Goal: Task Accomplishment & Management: Manage account settings

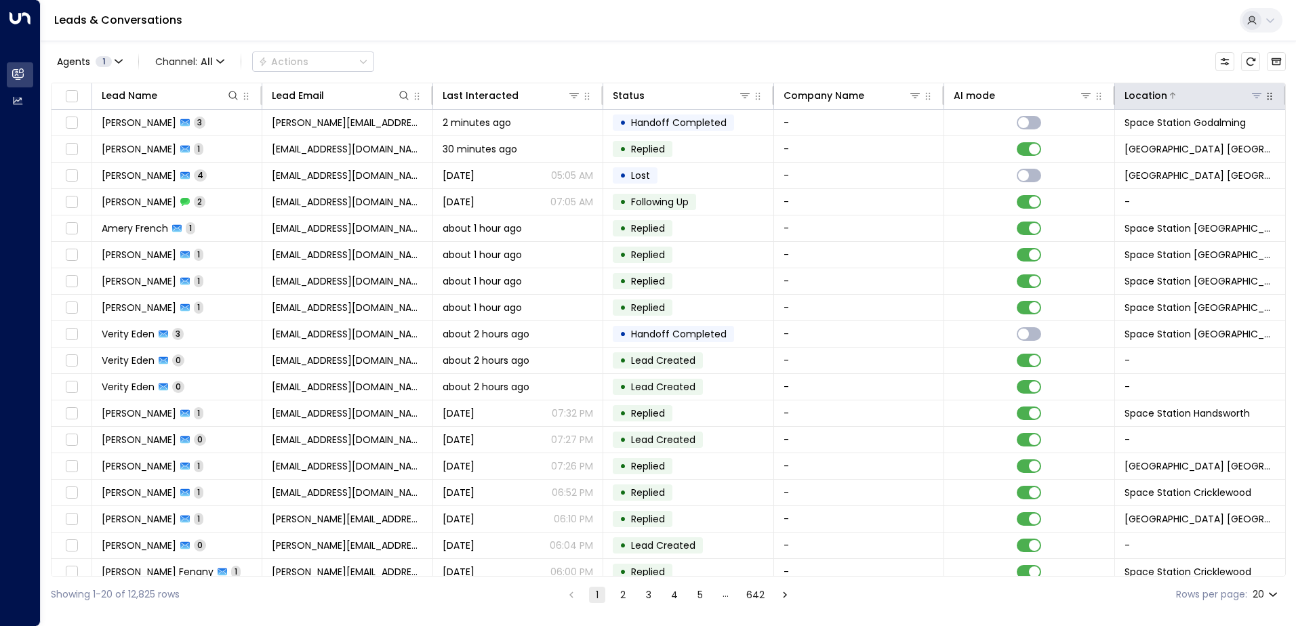
click at [1252, 103] on div "Location" at bounding box center [1194, 95] width 139 height 16
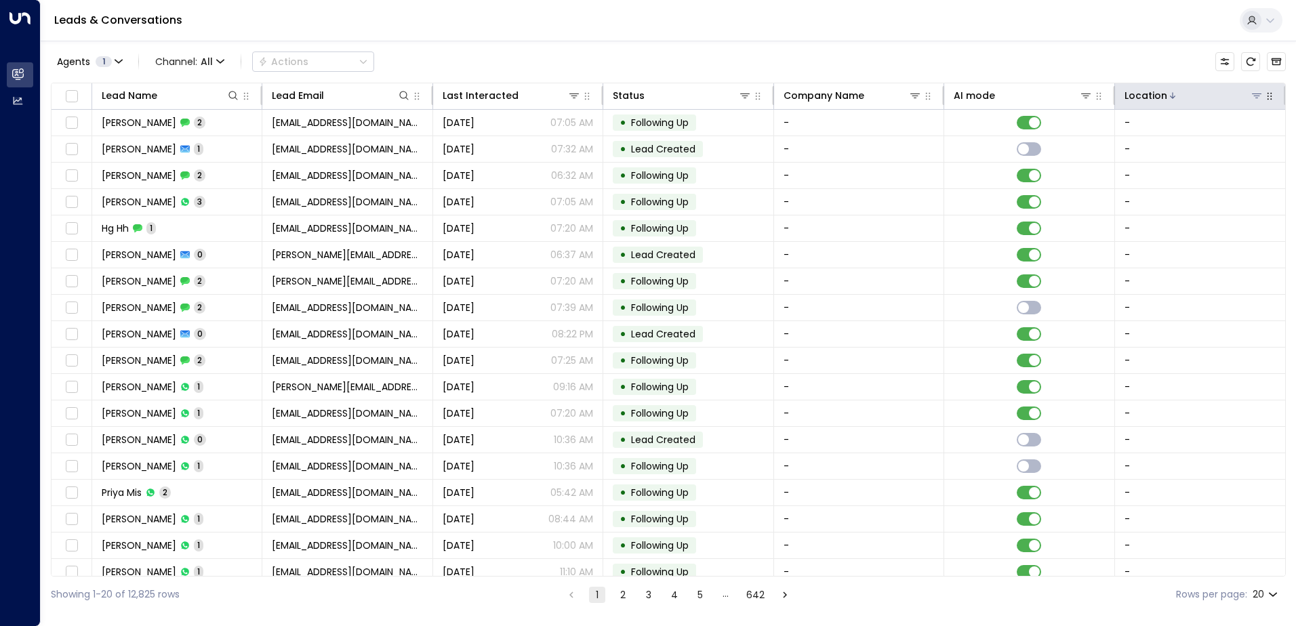
click at [1251, 95] on icon at bounding box center [1256, 95] width 11 height 11
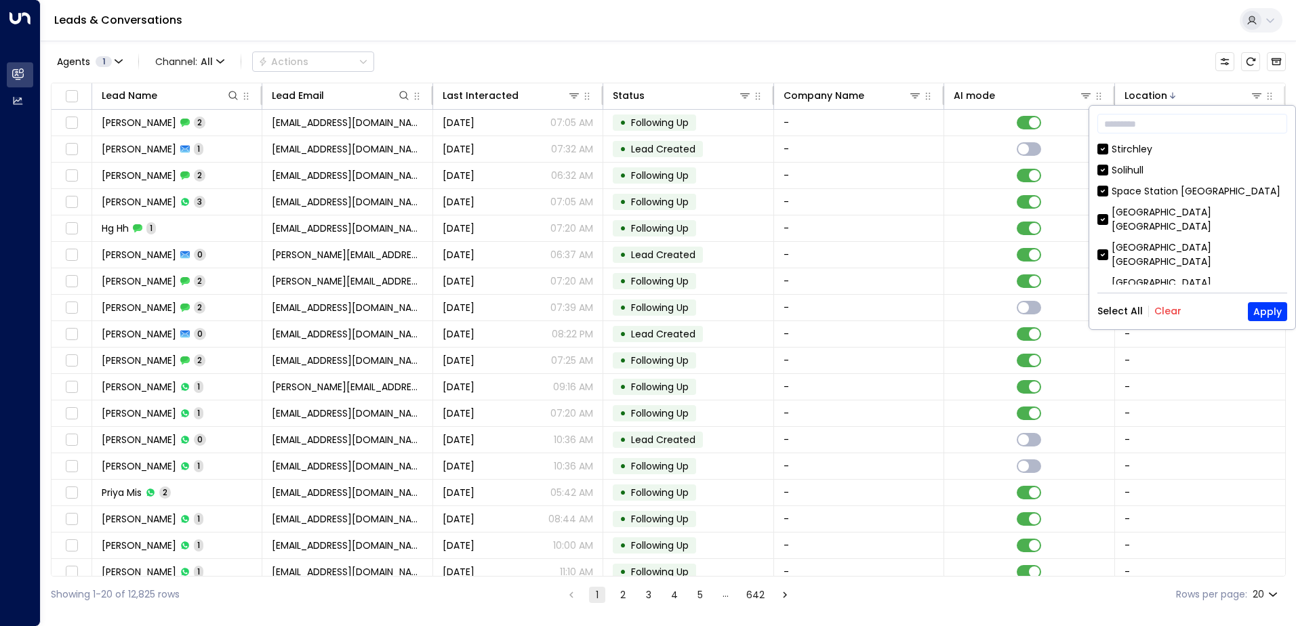
click at [1162, 307] on button "Clear" at bounding box center [1167, 311] width 27 height 11
click at [1142, 119] on input "text" at bounding box center [1193, 123] width 190 height 25
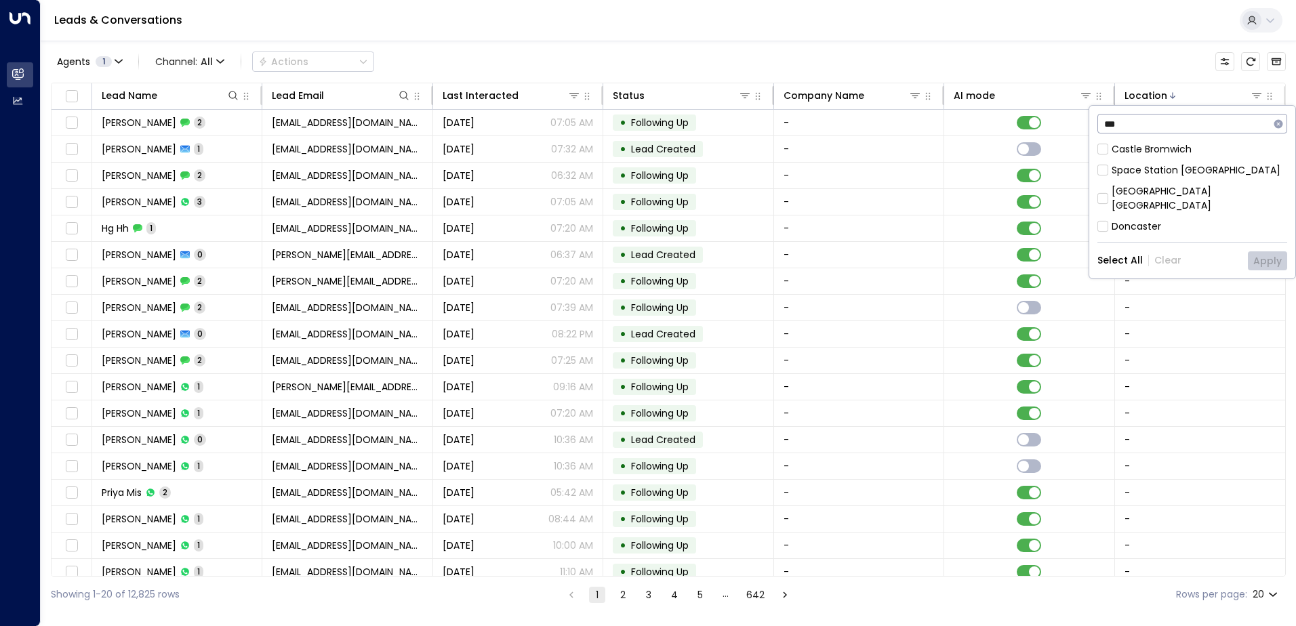
type input "***"
click at [1111, 191] on div "[GEOGRAPHIC_DATA] [GEOGRAPHIC_DATA]" at bounding box center [1193, 198] width 190 height 28
click at [1280, 251] on button "Apply" at bounding box center [1267, 260] width 39 height 19
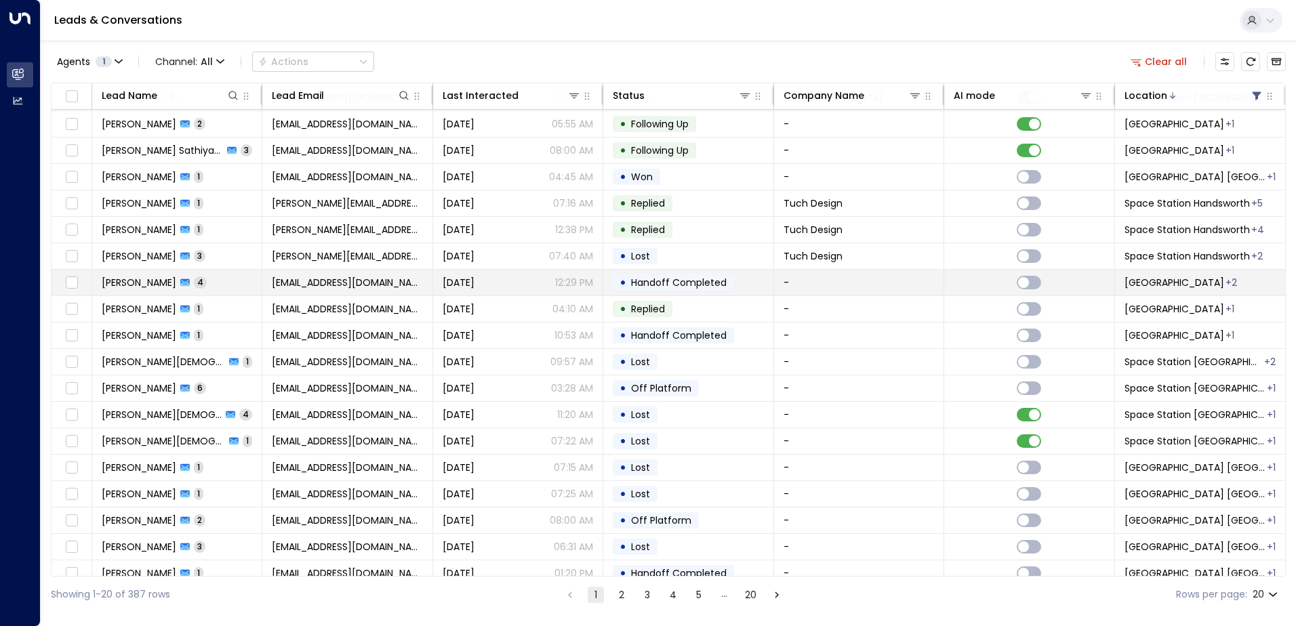
scroll to position [66, 0]
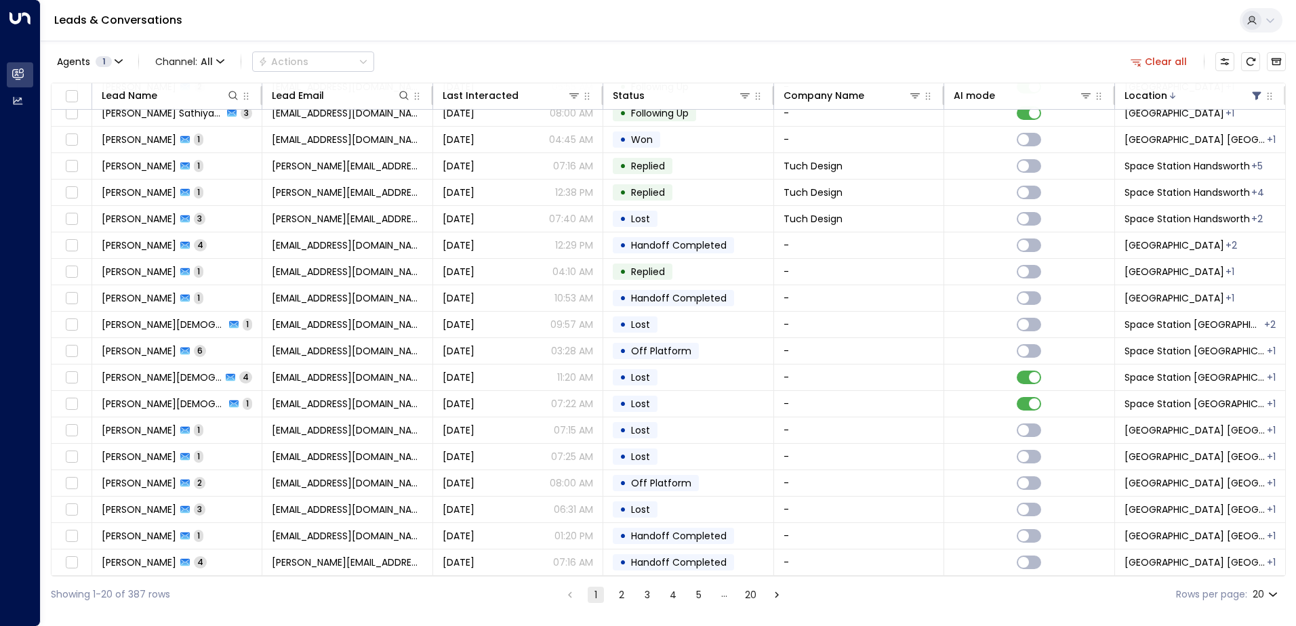
click at [774, 597] on icon "Go to next page" at bounding box center [777, 595] width 12 height 12
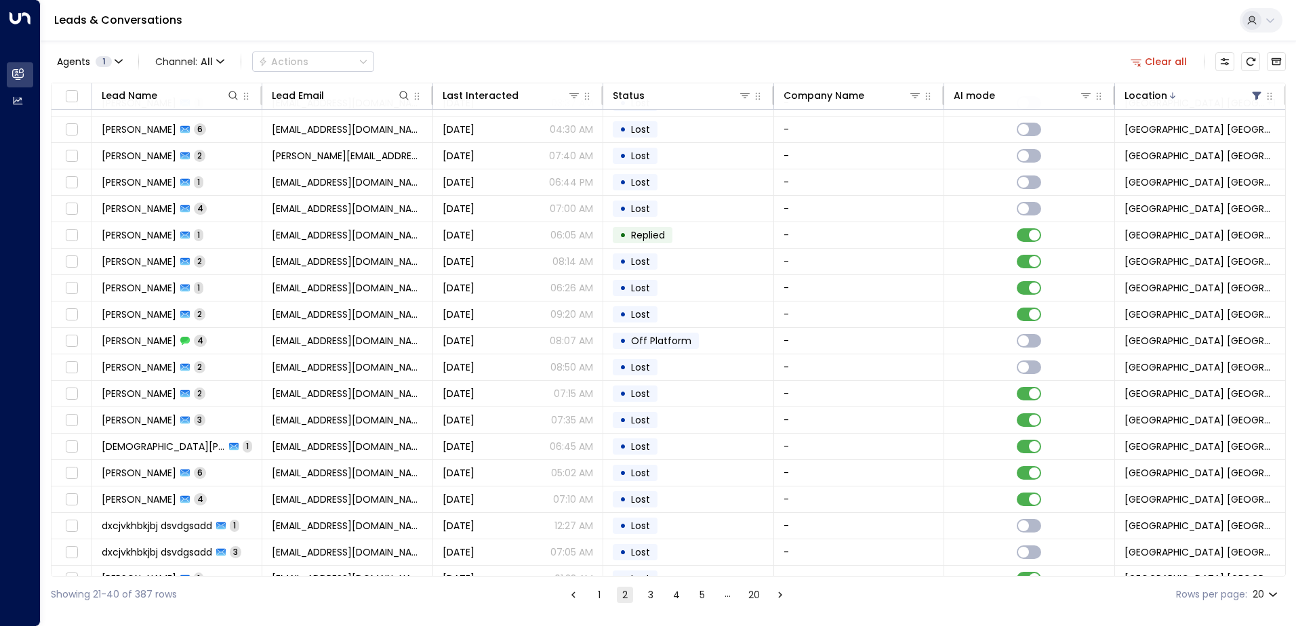
scroll to position [66, 0]
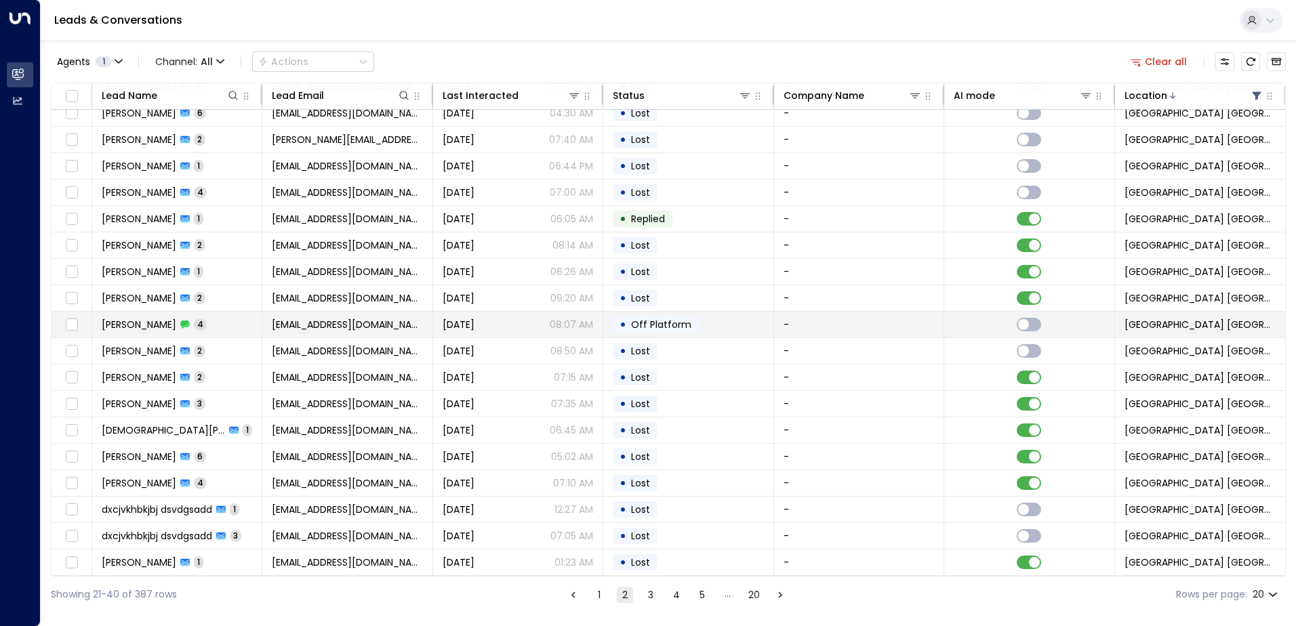
click at [205, 319] on td "[PERSON_NAME] 4" at bounding box center [177, 325] width 170 height 26
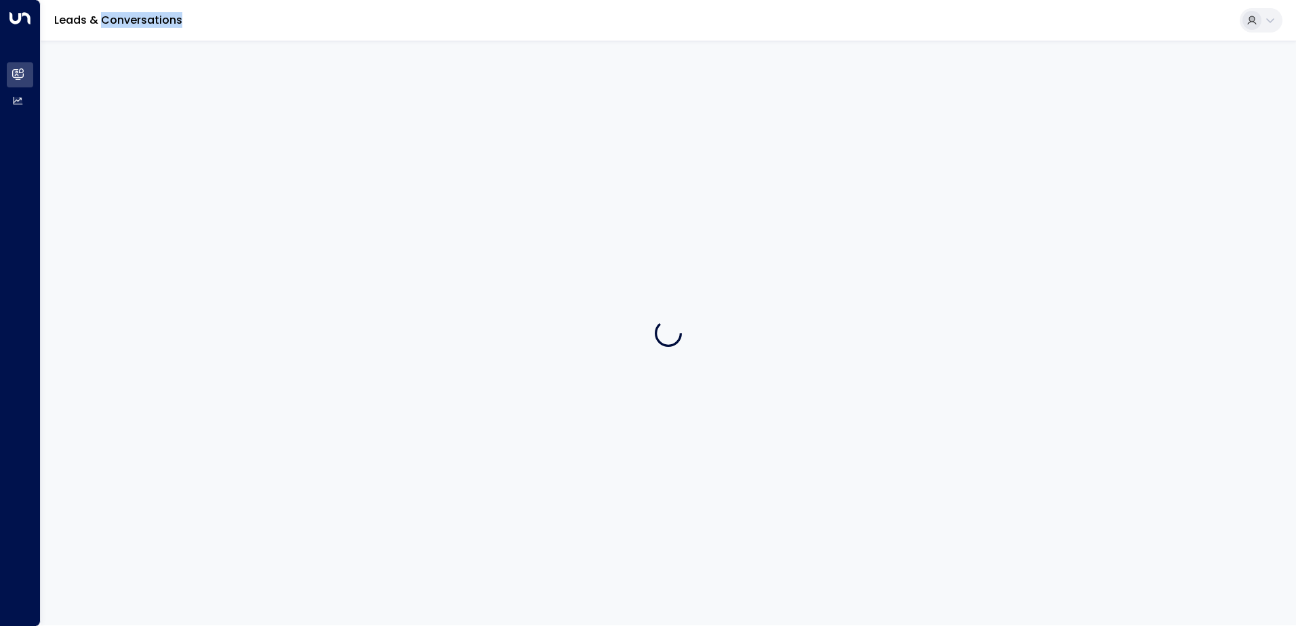
click at [205, 319] on div at bounding box center [668, 333] width 1255 height 585
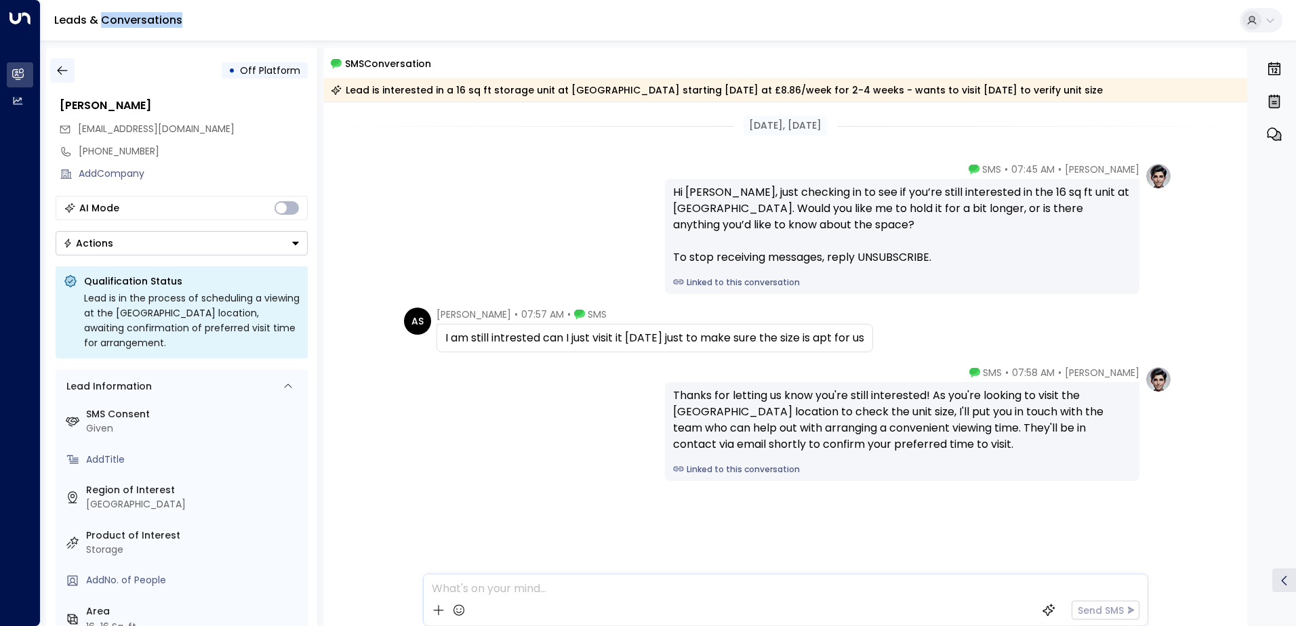
click at [60, 73] on icon "button" at bounding box center [62, 70] width 10 height 9
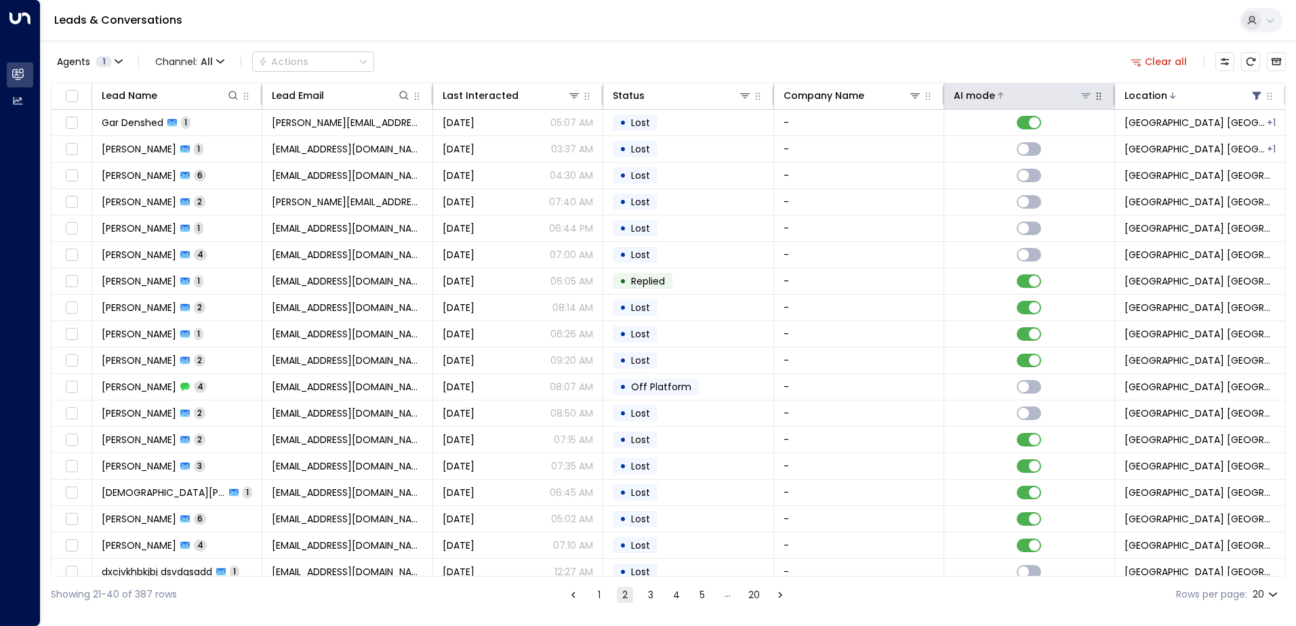
click at [1081, 96] on icon at bounding box center [1086, 95] width 11 height 11
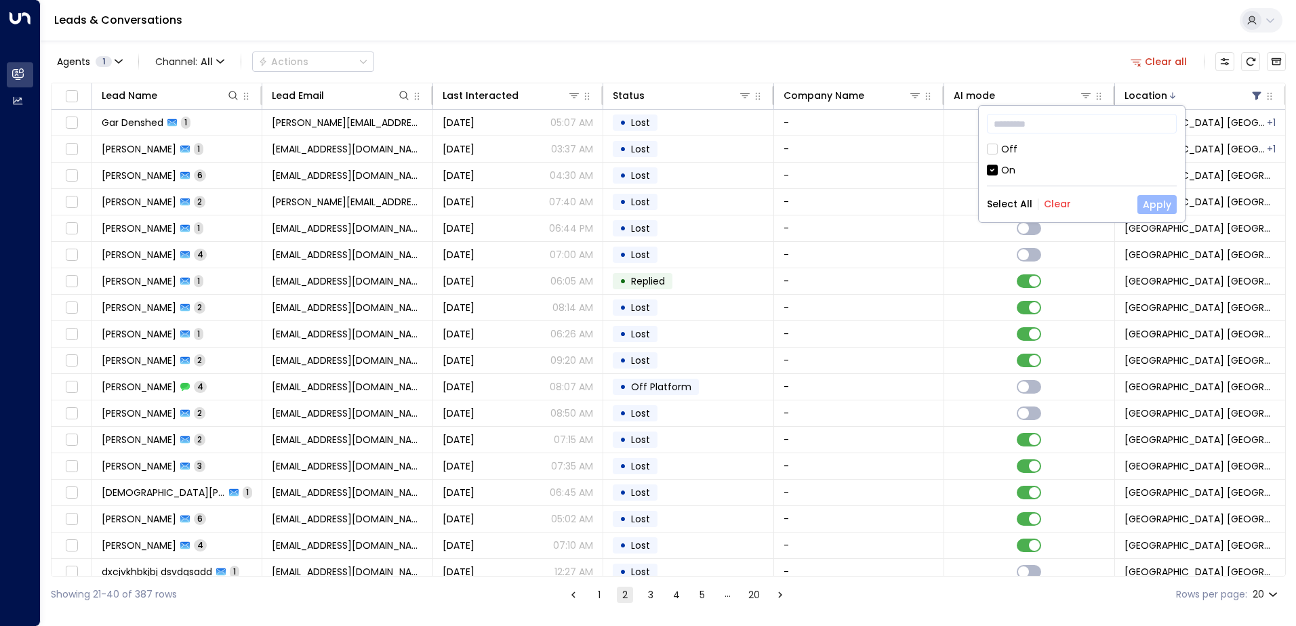
click at [1163, 204] on button "Apply" at bounding box center [1156, 204] width 39 height 19
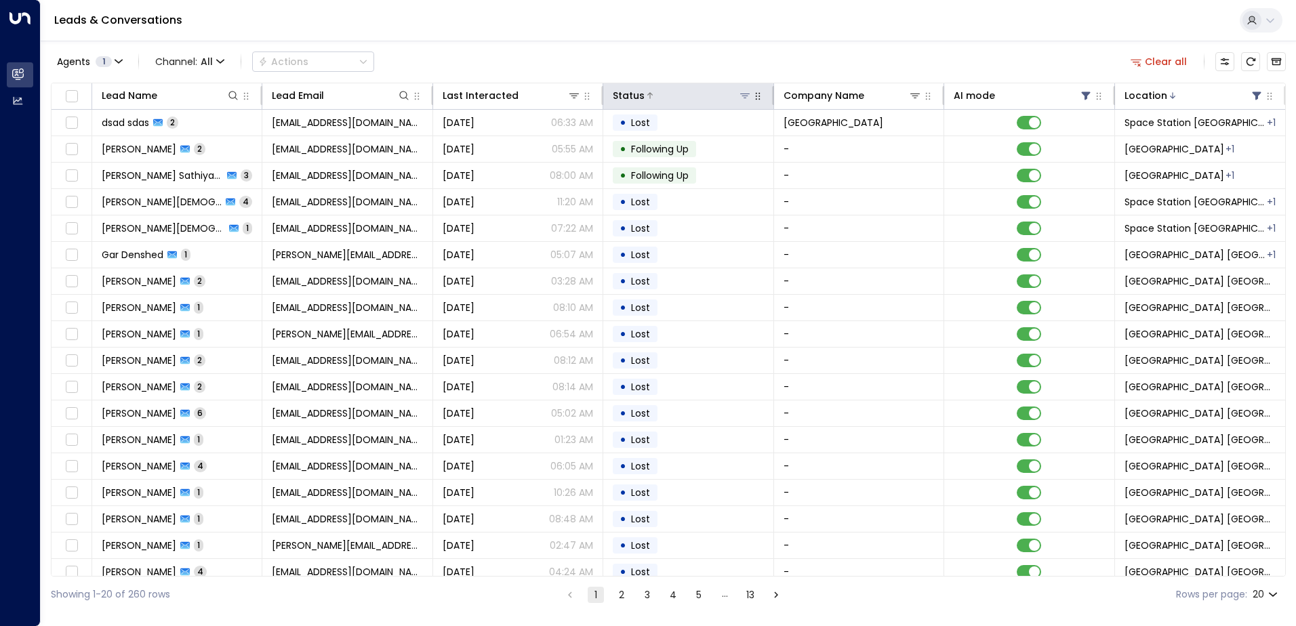
click at [743, 100] on icon at bounding box center [745, 95] width 11 height 11
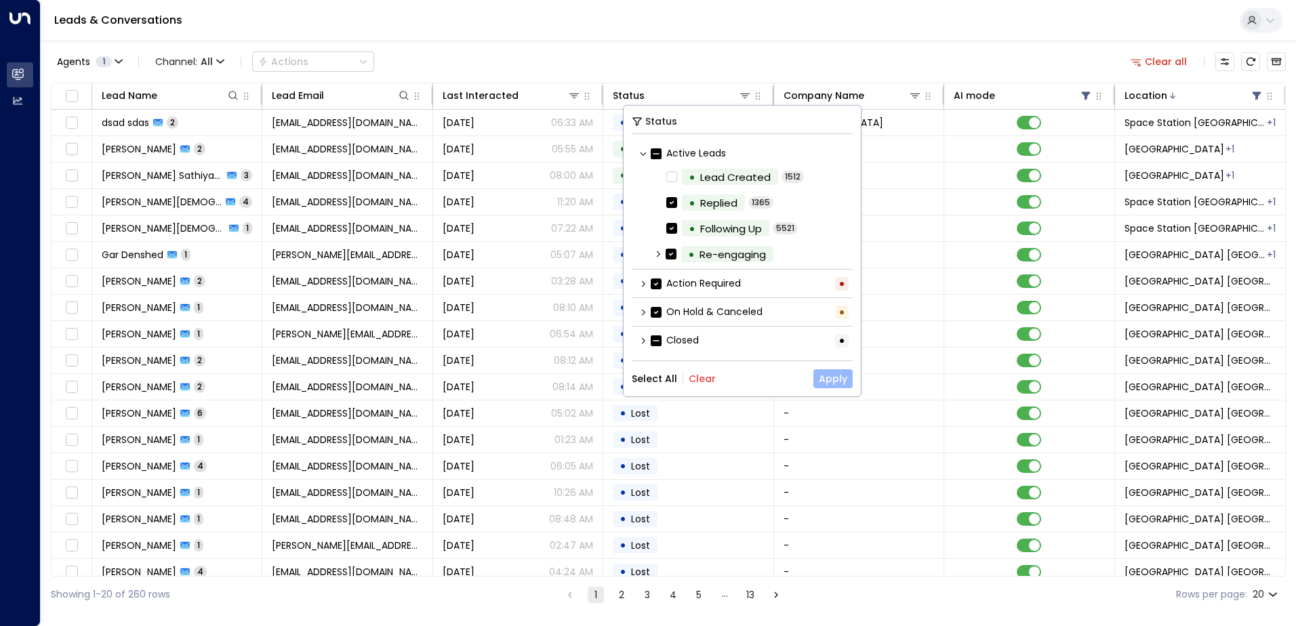
click at [831, 385] on button "Apply" at bounding box center [832, 378] width 39 height 19
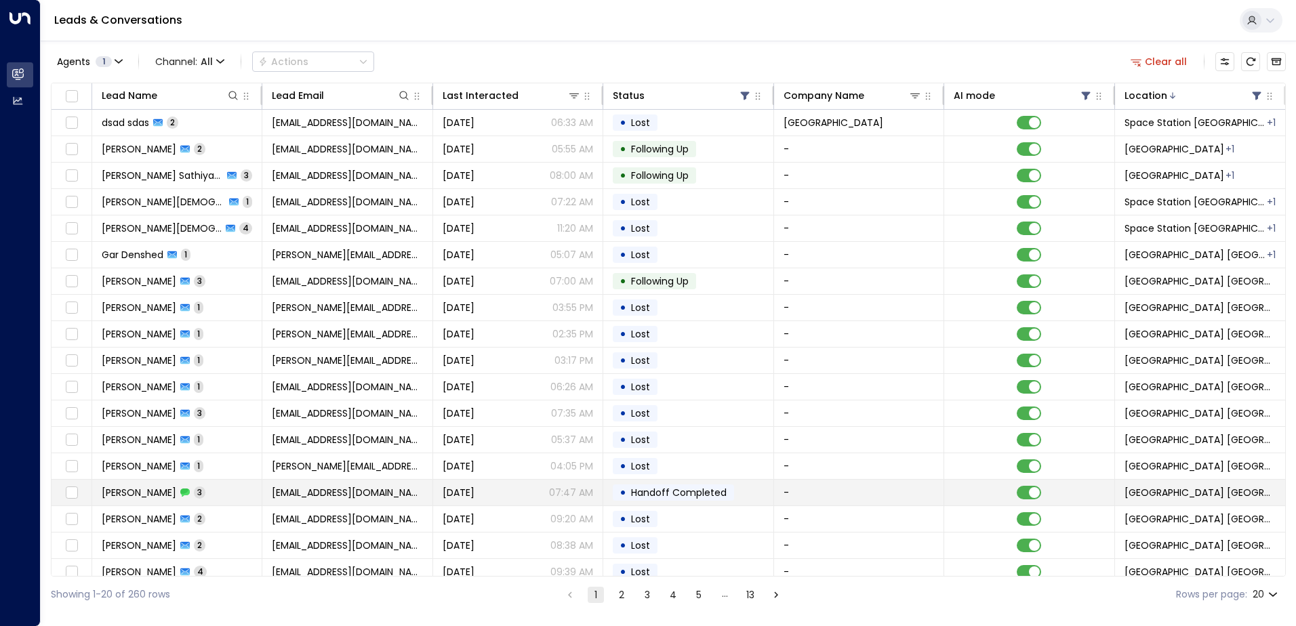
click at [146, 500] on td "[PERSON_NAME] 3" at bounding box center [177, 493] width 170 height 26
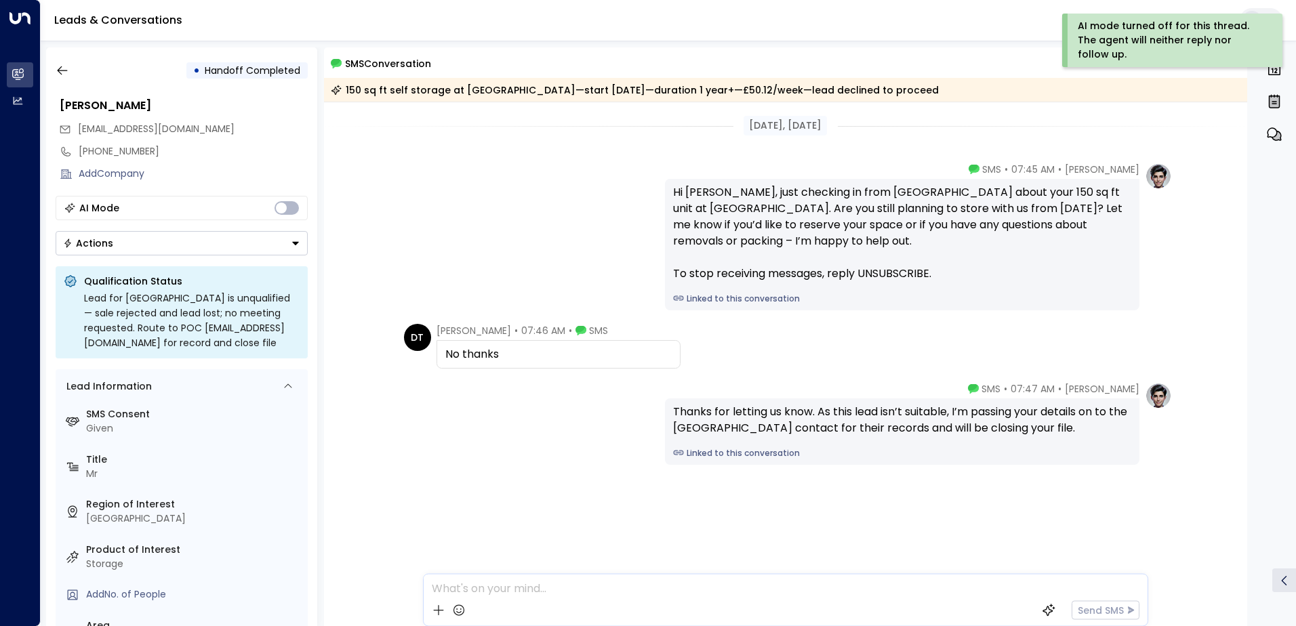
click at [298, 245] on icon "Button group with a nested menu" at bounding box center [295, 243] width 9 height 9
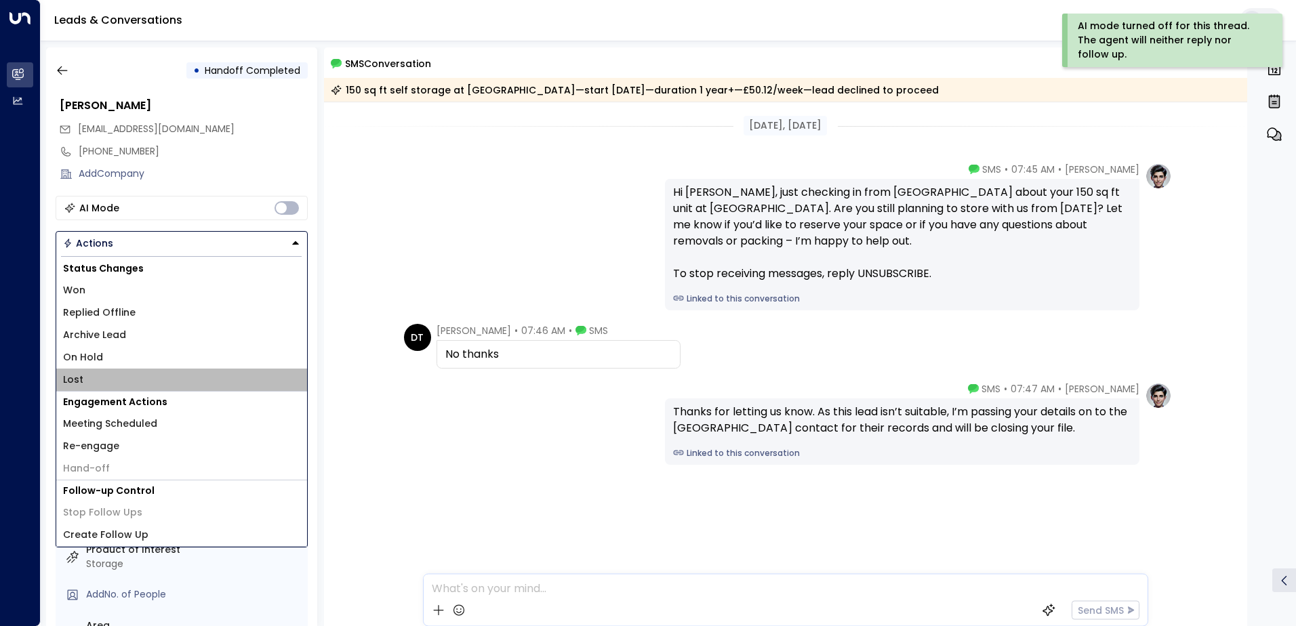
click at [77, 382] on span "Lost" at bounding box center [73, 380] width 20 height 14
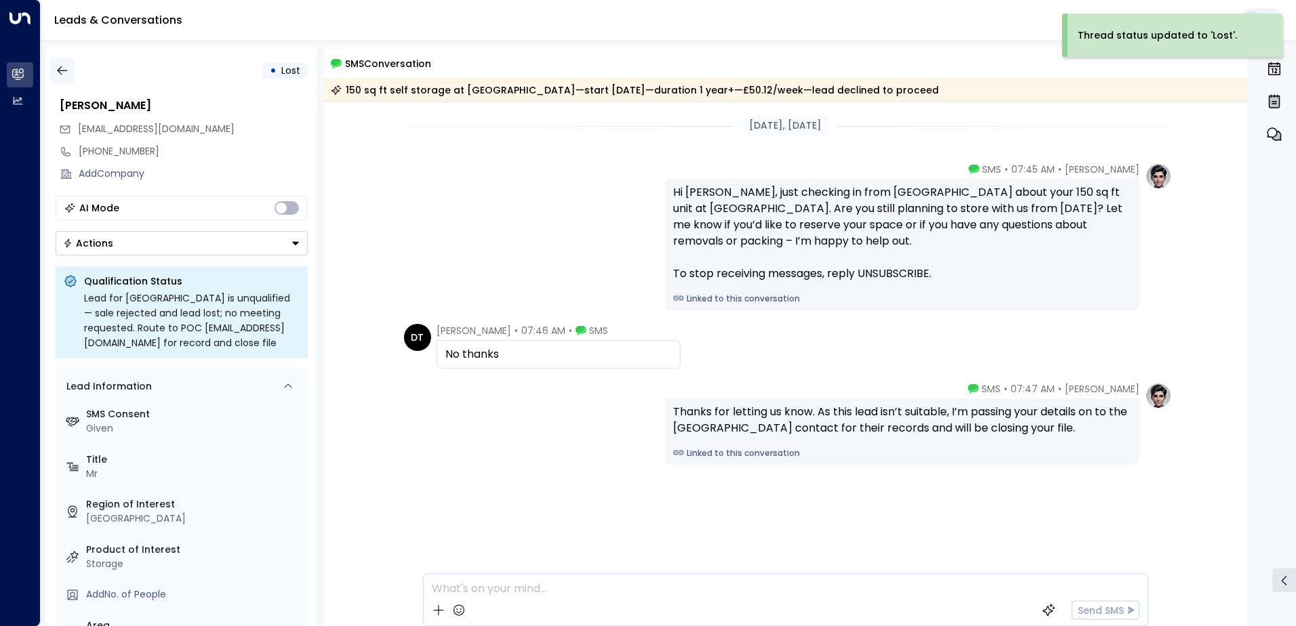
click at [61, 73] on icon "button" at bounding box center [63, 71] width 14 height 14
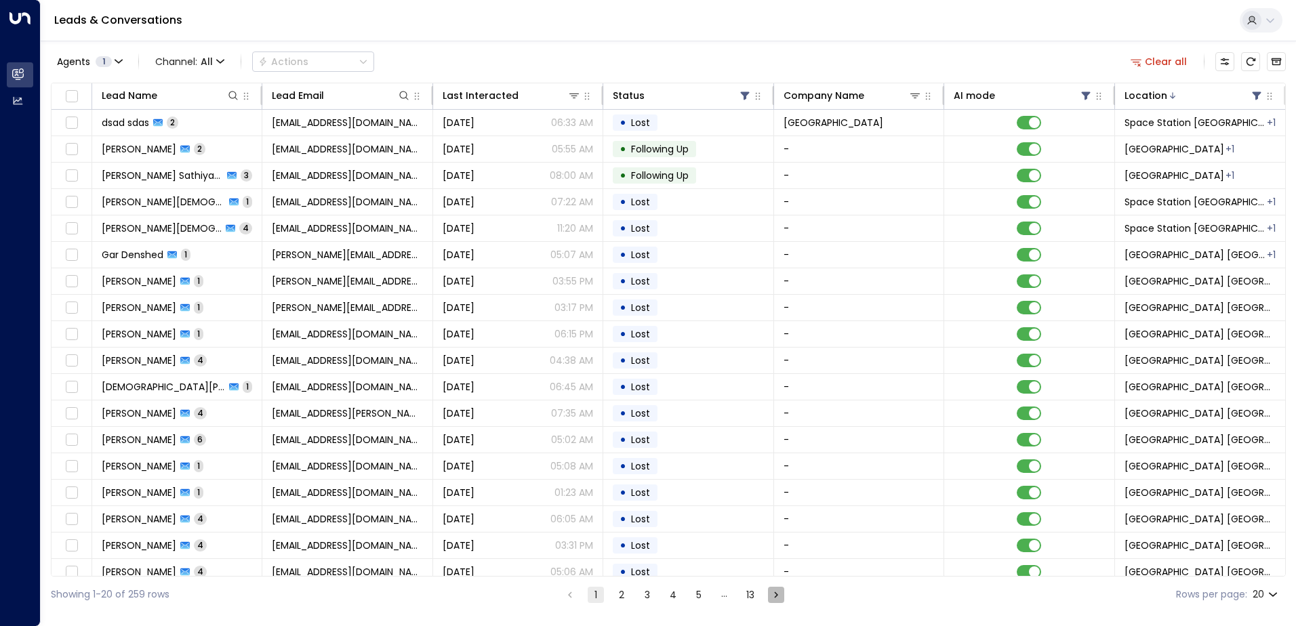
click at [775, 598] on icon "Go to next page" at bounding box center [776, 595] width 12 height 12
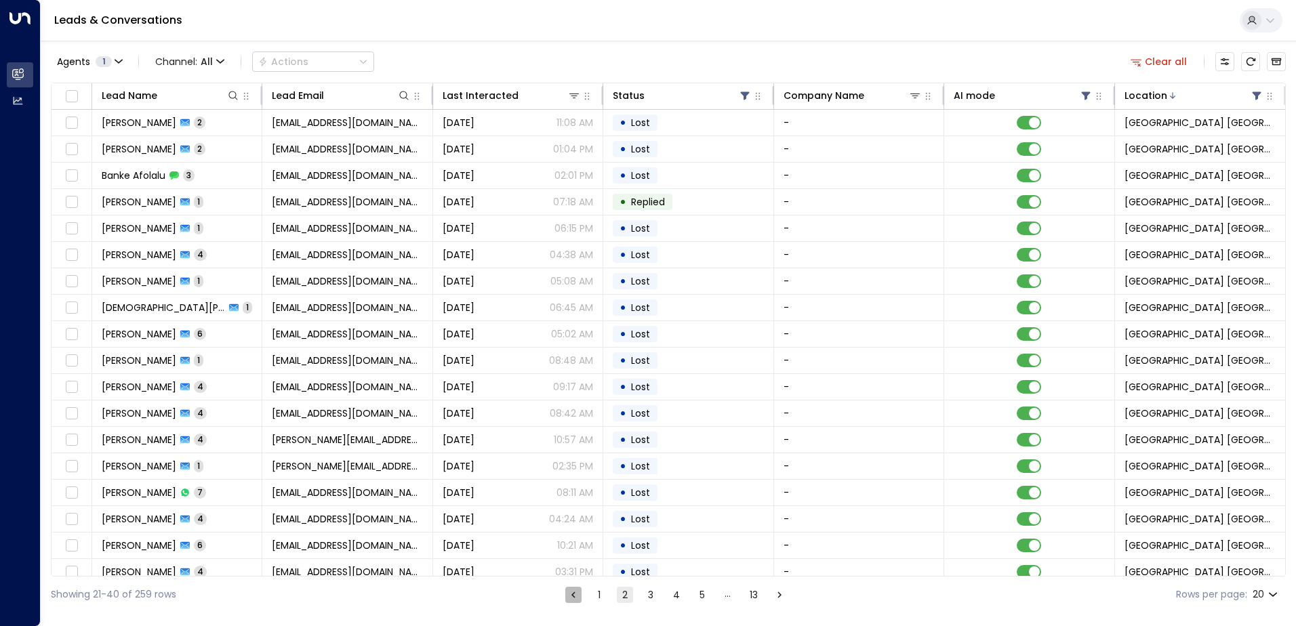
click at [567, 592] on icon "Go to previous page" at bounding box center [573, 595] width 12 height 12
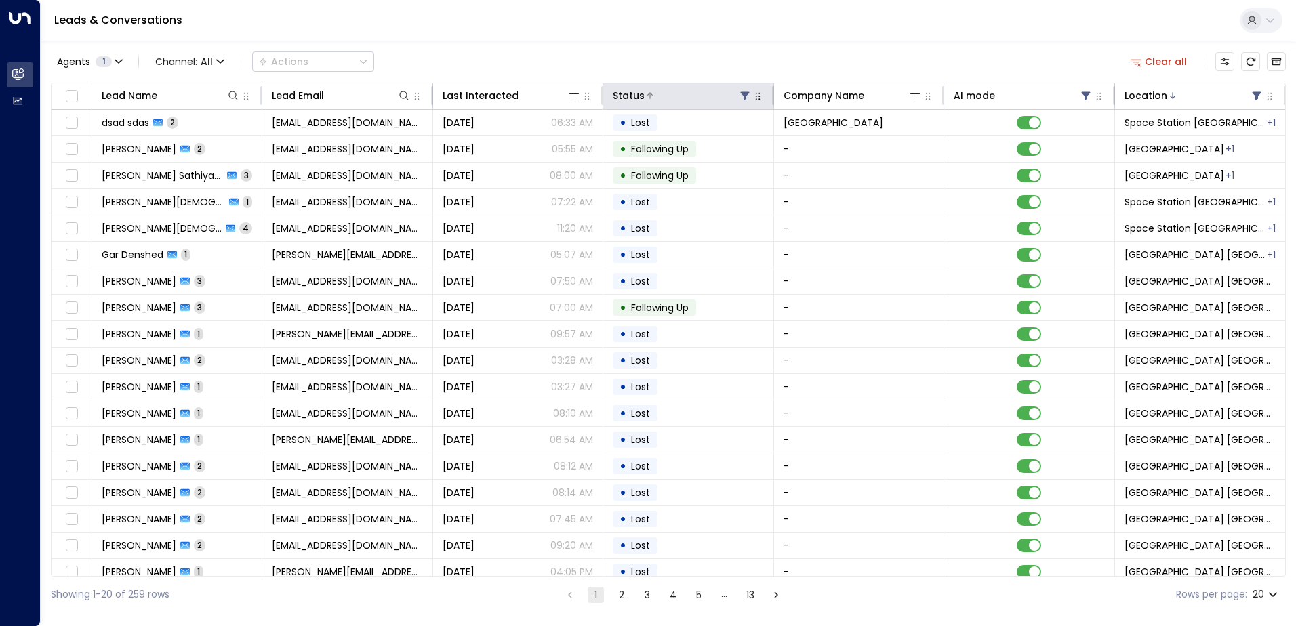
click at [698, 98] on div at bounding box center [698, 96] width 106 height 14
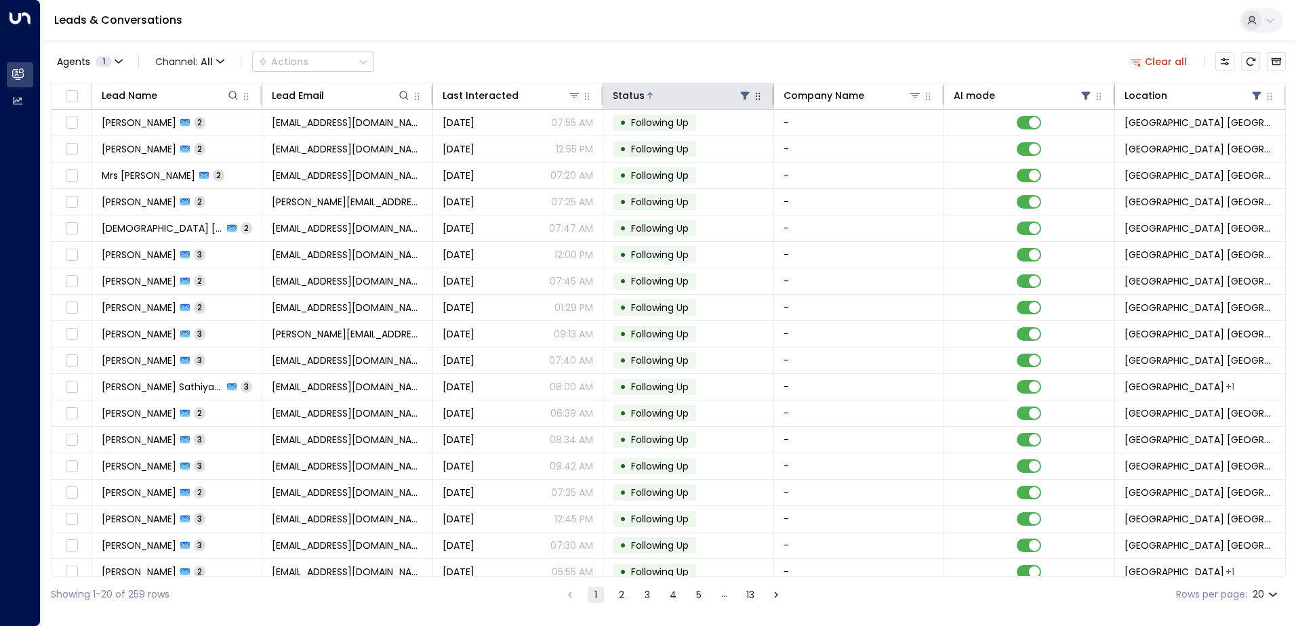
click at [740, 98] on icon at bounding box center [745, 95] width 11 height 11
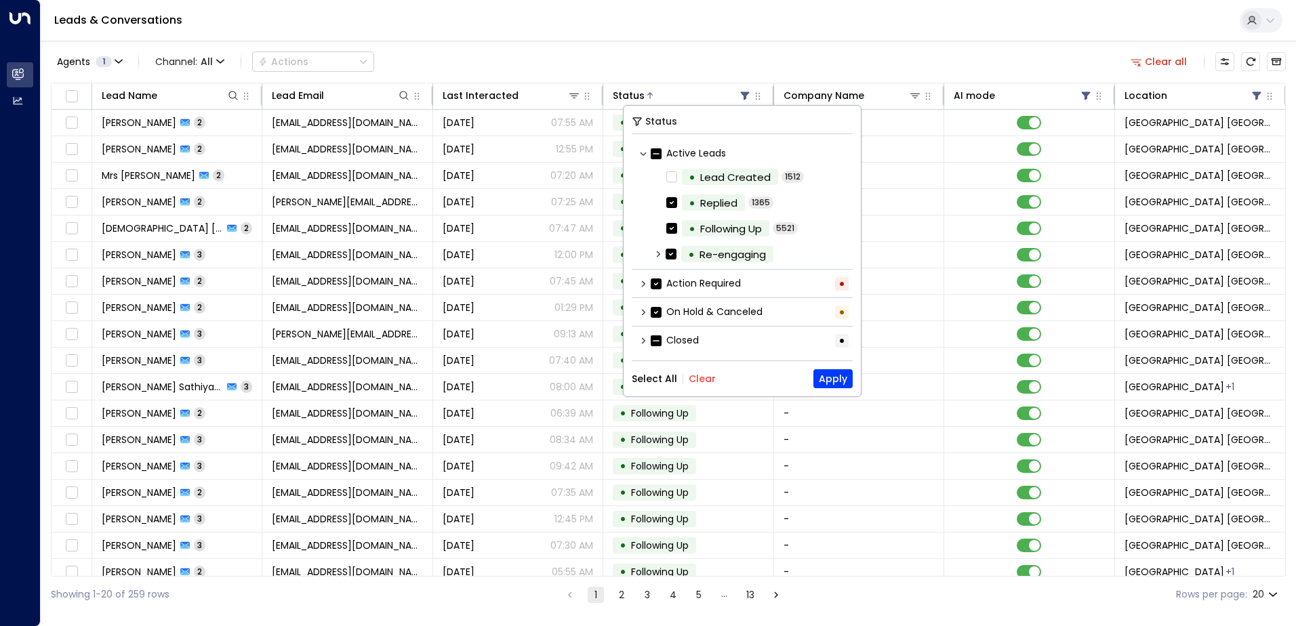
click at [641, 342] on icon at bounding box center [643, 341] width 8 height 8
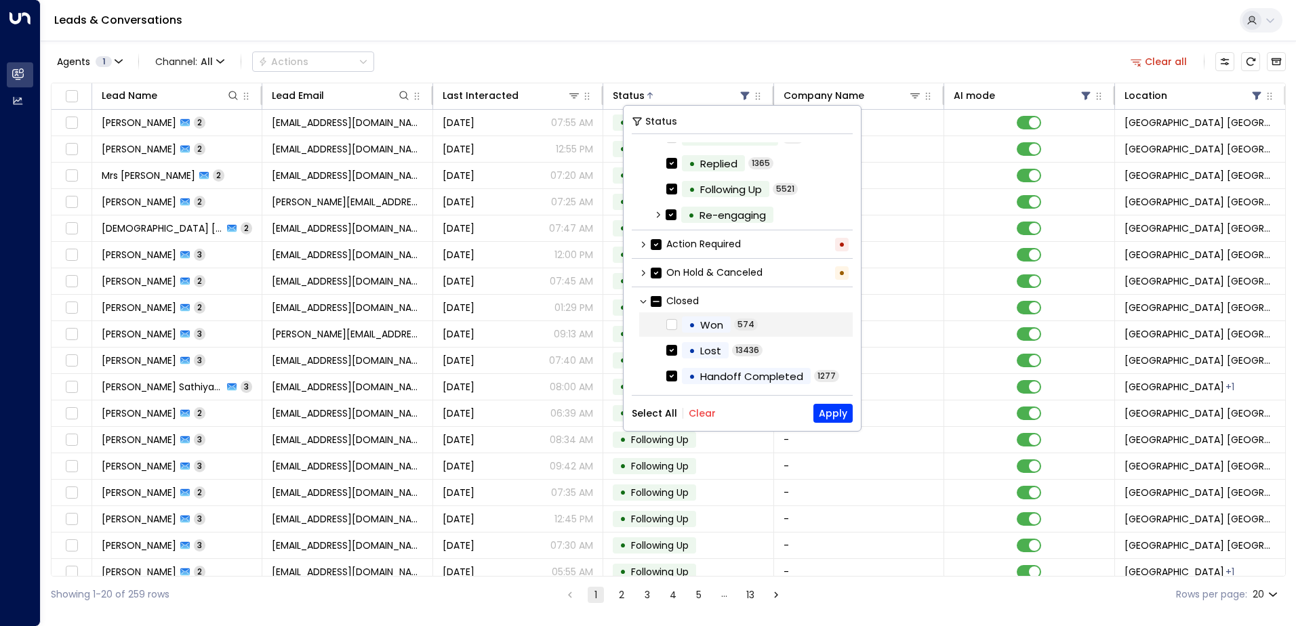
scroll to position [67, 0]
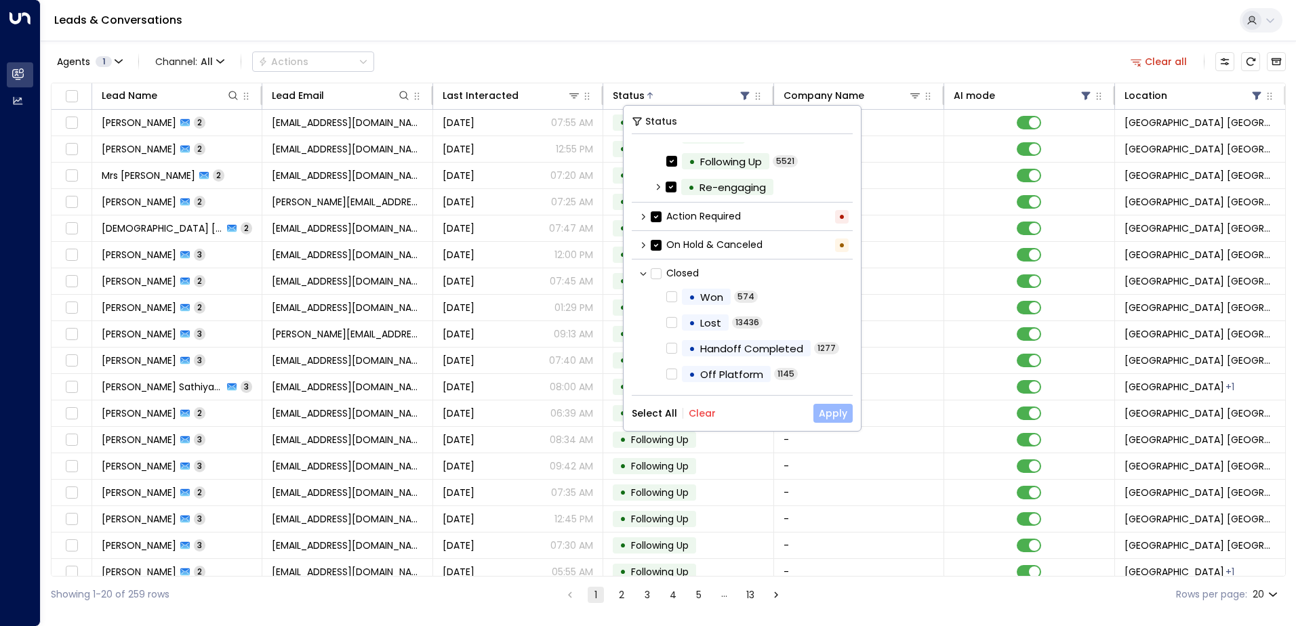
click at [834, 411] on button "Apply" at bounding box center [832, 413] width 39 height 19
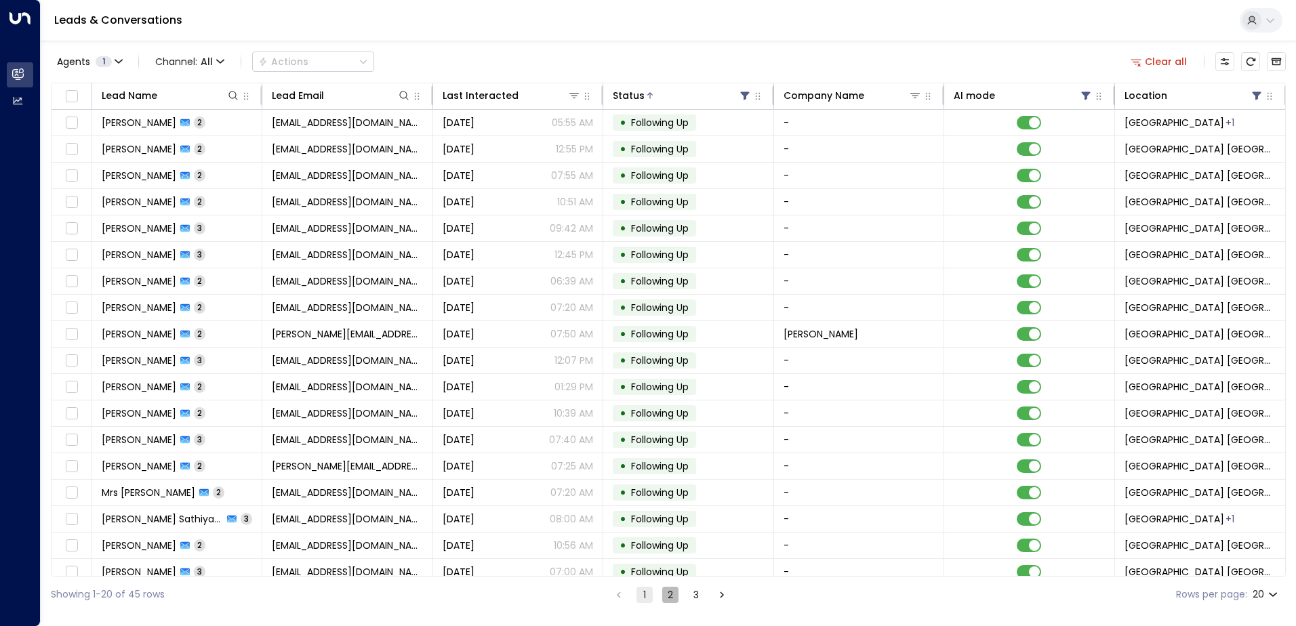
click at [670, 597] on button "2" at bounding box center [670, 595] width 16 height 16
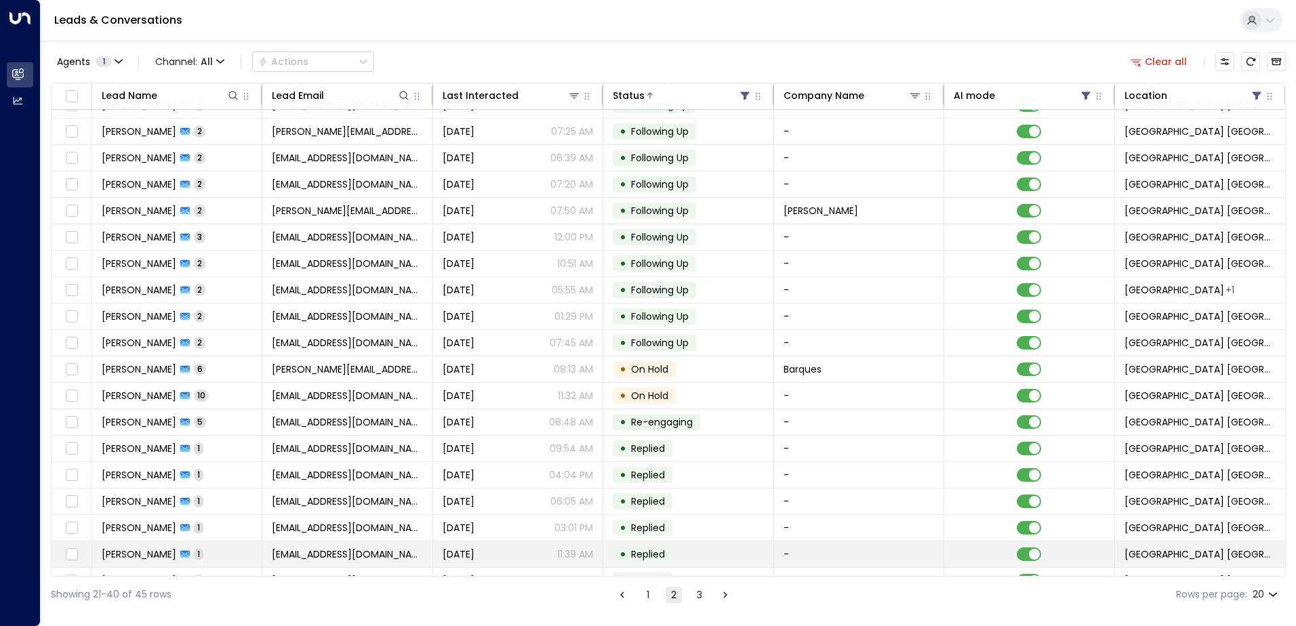
scroll to position [66, 0]
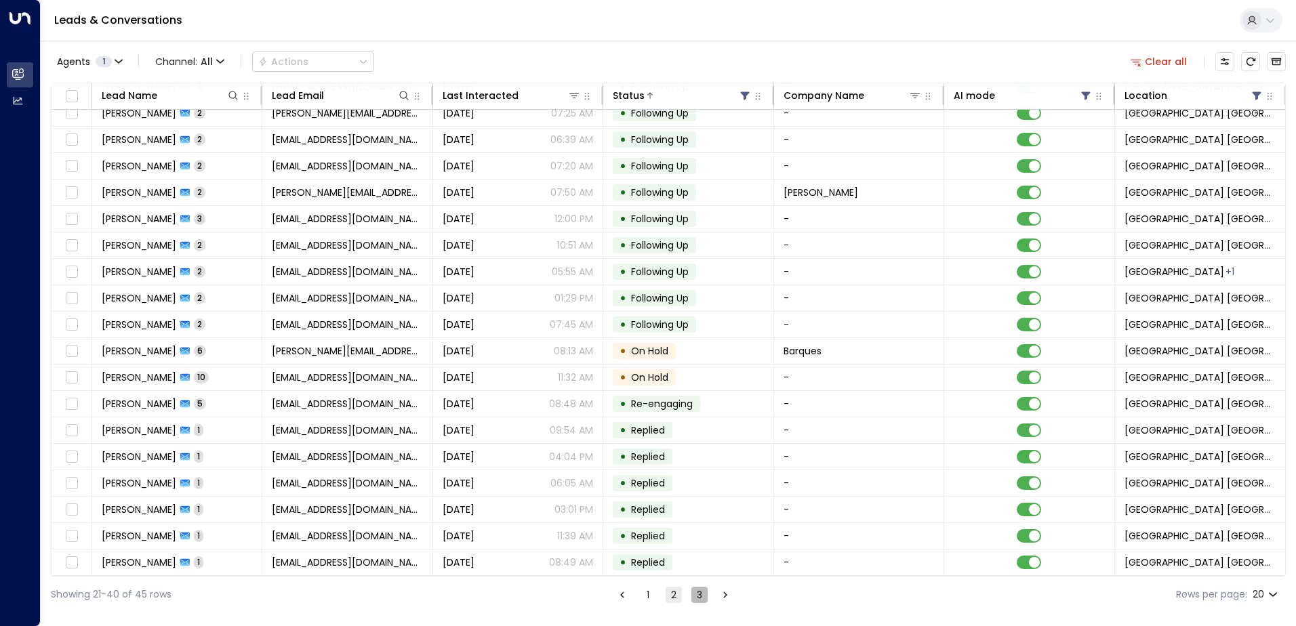
click at [697, 601] on button "3" at bounding box center [699, 595] width 16 height 16
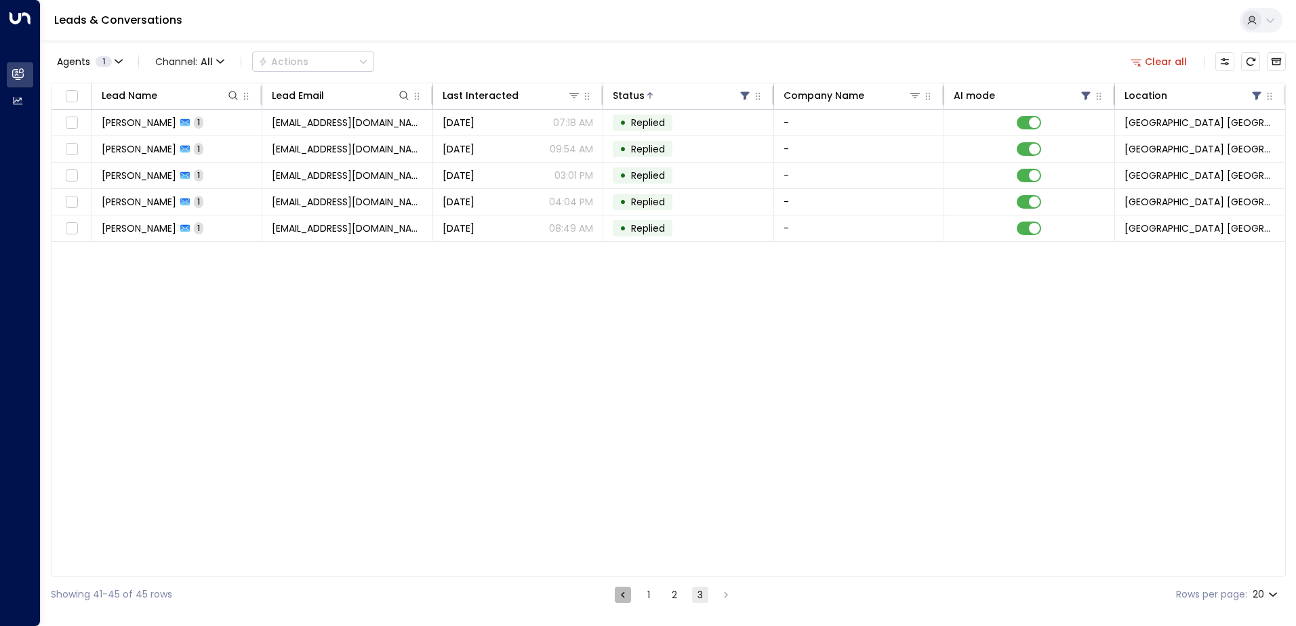
click at [622, 595] on icon "Go to previous page" at bounding box center [623, 595] width 12 height 12
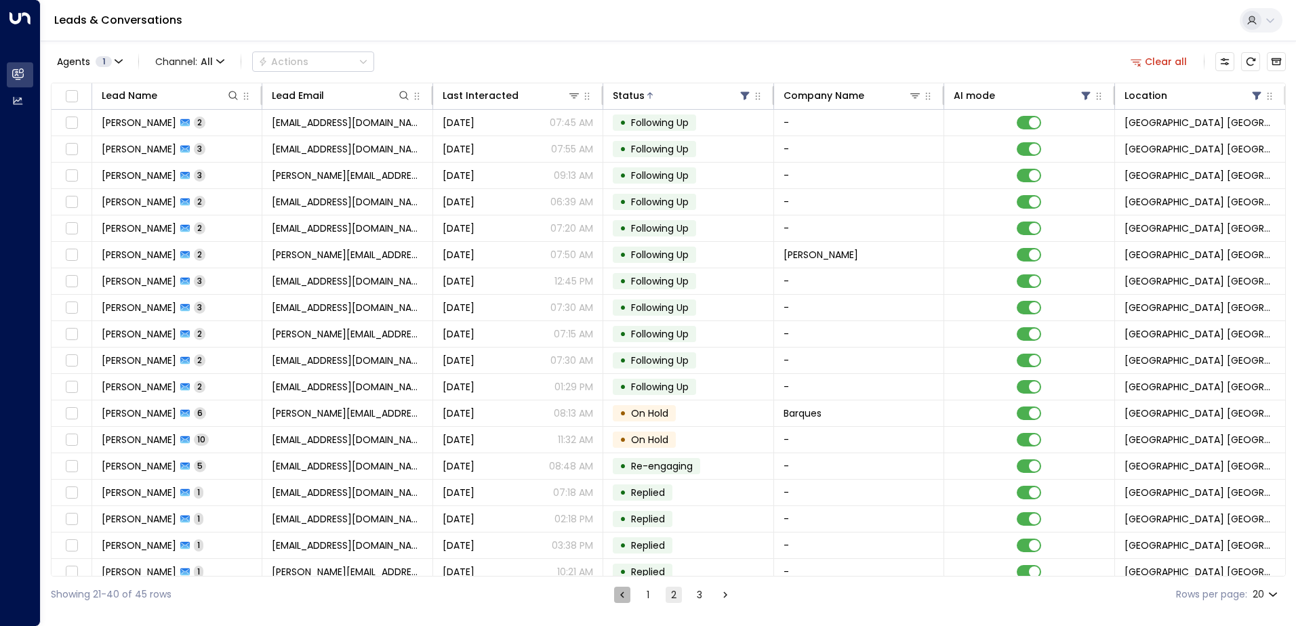
click at [620, 597] on icon "Go to previous page" at bounding box center [622, 595] width 12 height 12
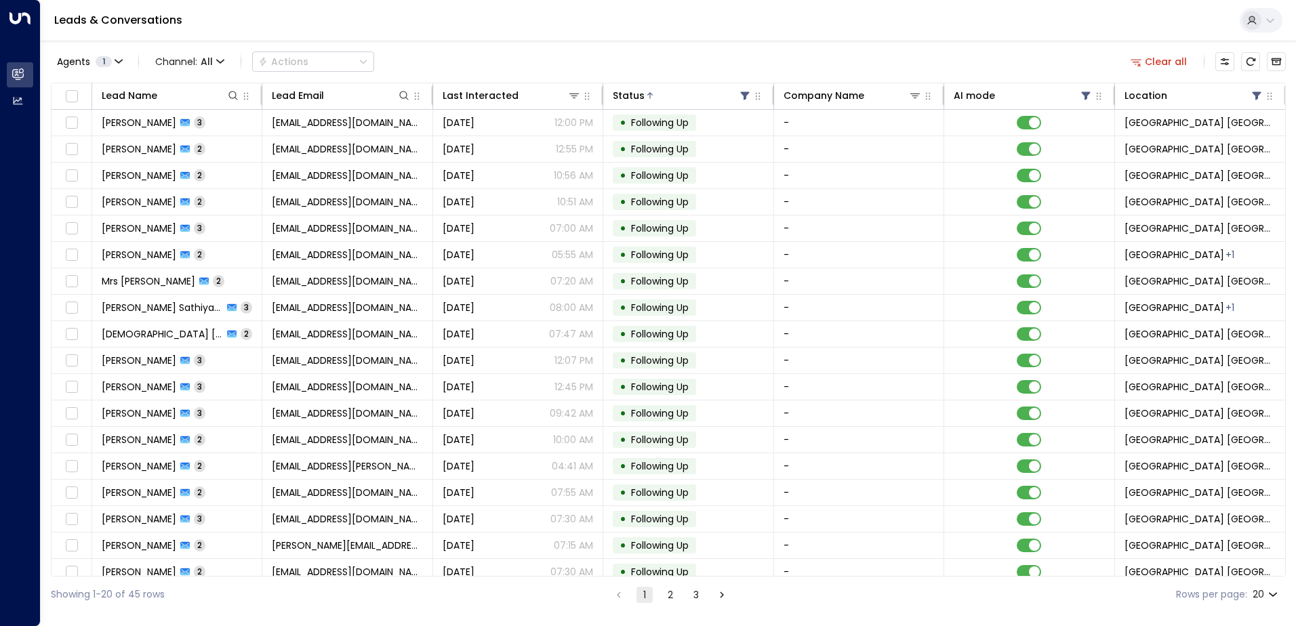
click at [620, 597] on li "pagination navigation" at bounding box center [619, 594] width 18 height 17
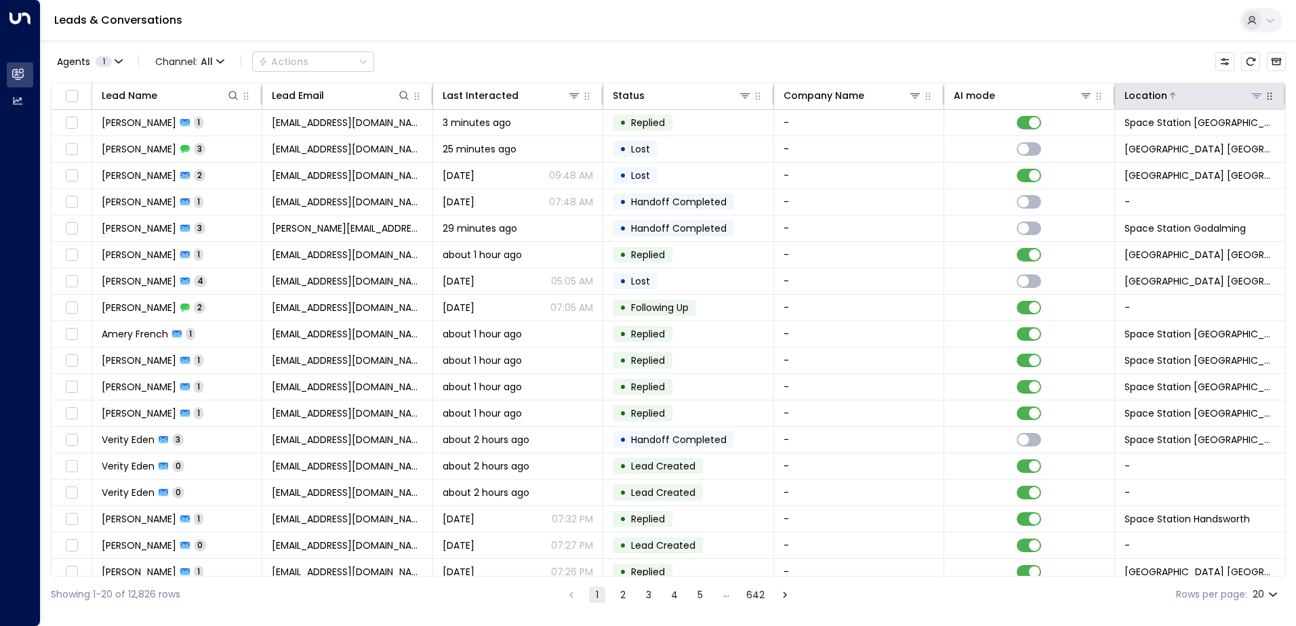
click at [1255, 95] on icon at bounding box center [1256, 95] width 11 height 11
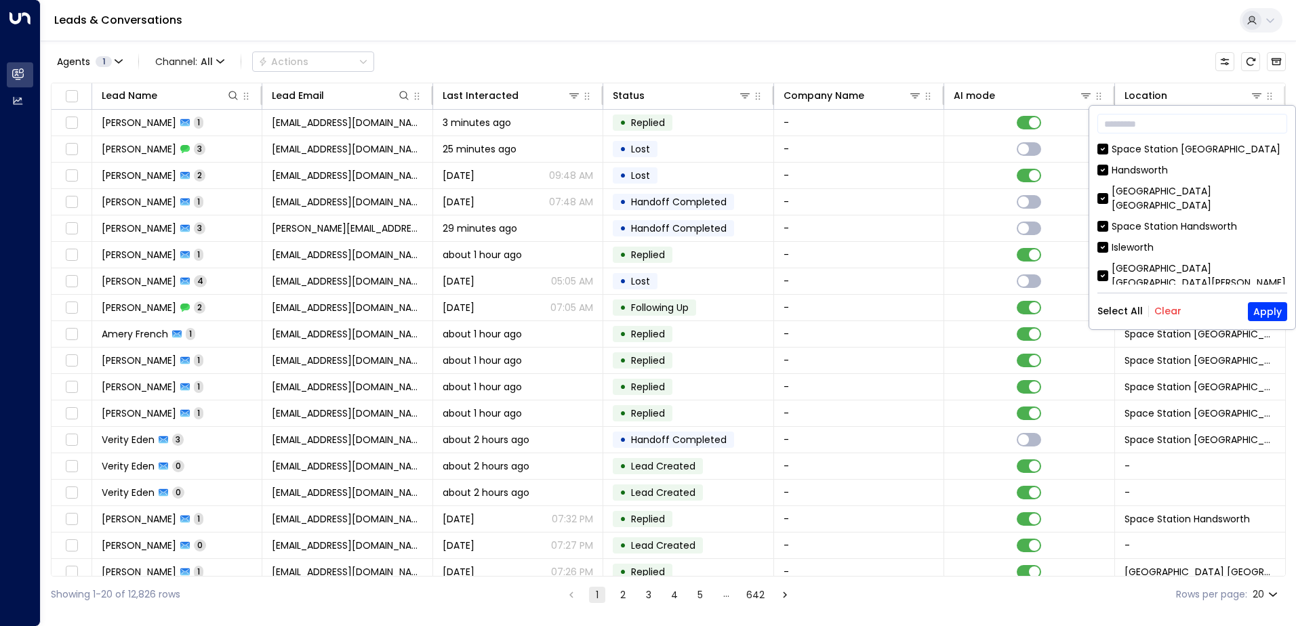
click at [1162, 306] on button "Clear" at bounding box center [1167, 311] width 27 height 11
click at [1153, 125] on input "text" at bounding box center [1193, 123] width 190 height 25
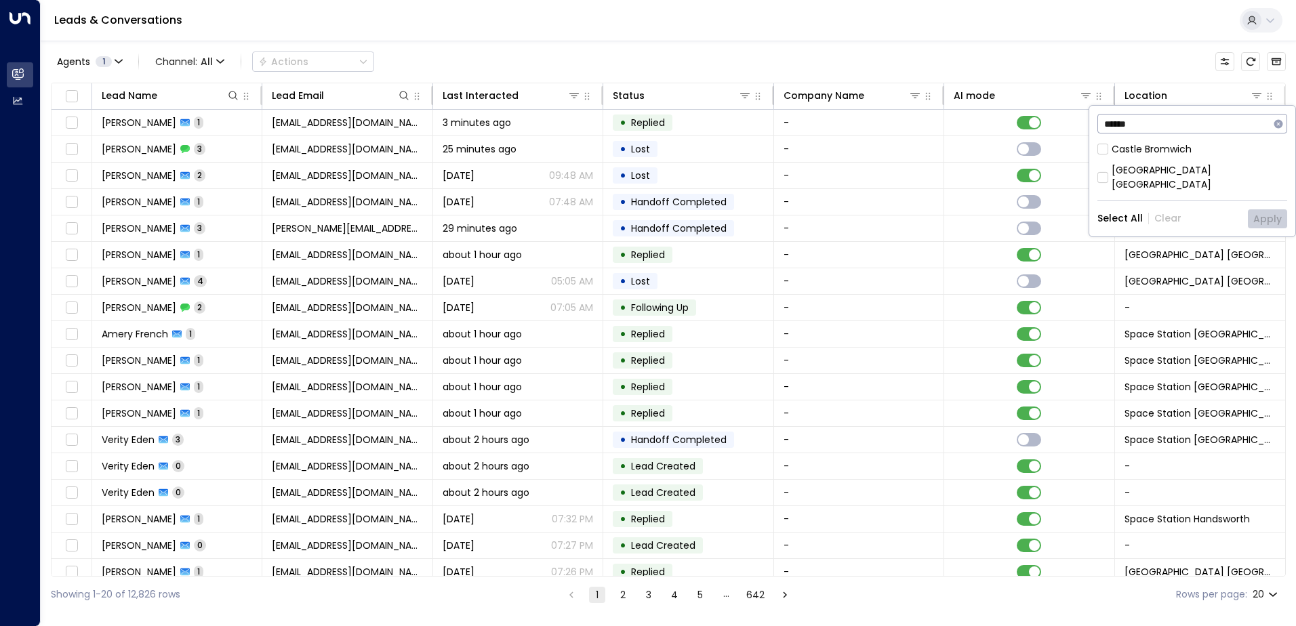
type input "******"
click at [1259, 209] on button "Apply" at bounding box center [1267, 218] width 39 height 19
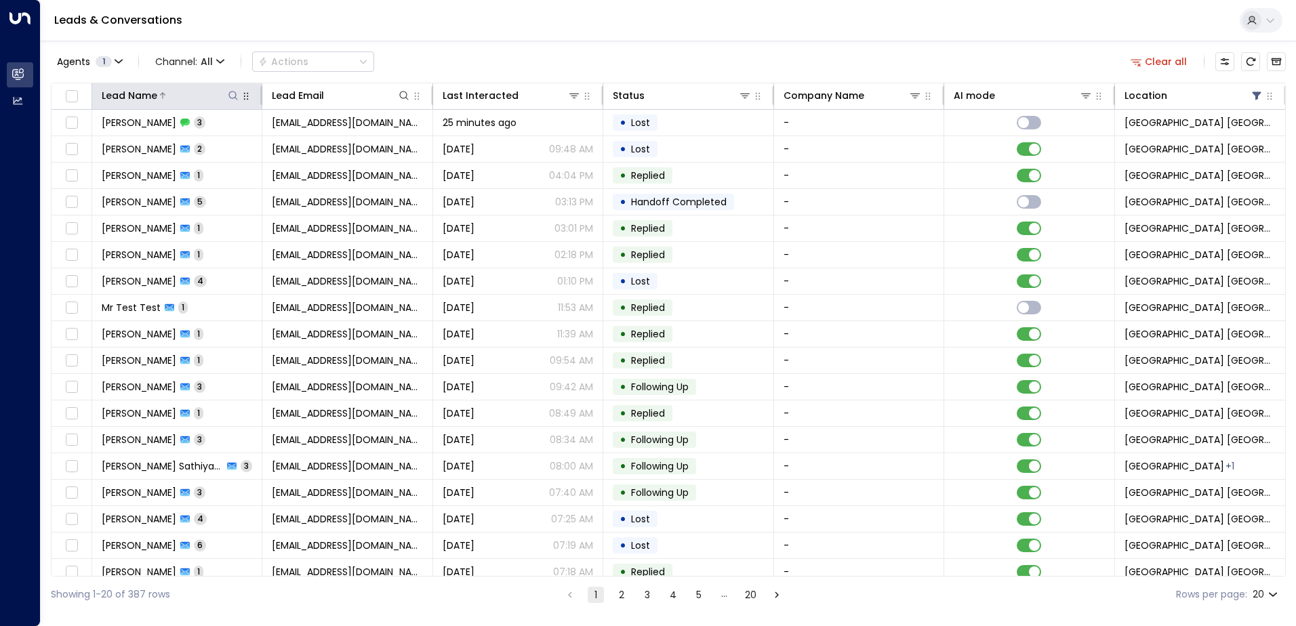
click at [230, 98] on icon at bounding box center [233, 95] width 11 height 11
click at [207, 142] on input "text" at bounding box center [233, 144] width 187 height 25
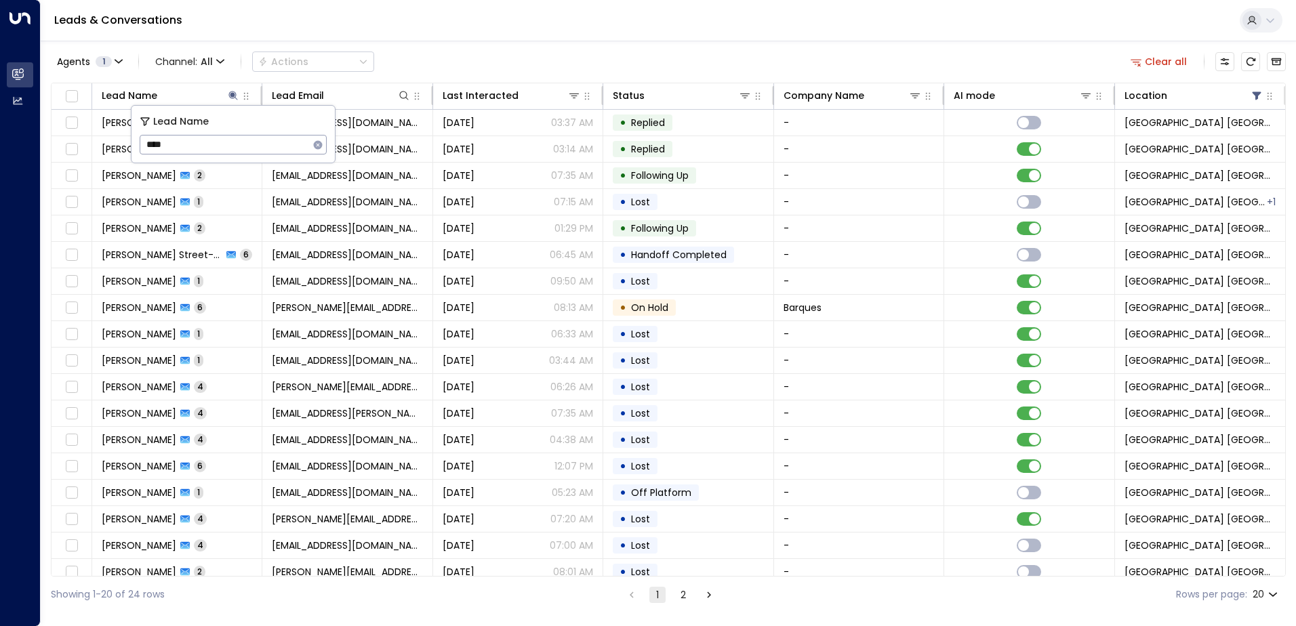
type input "*****"
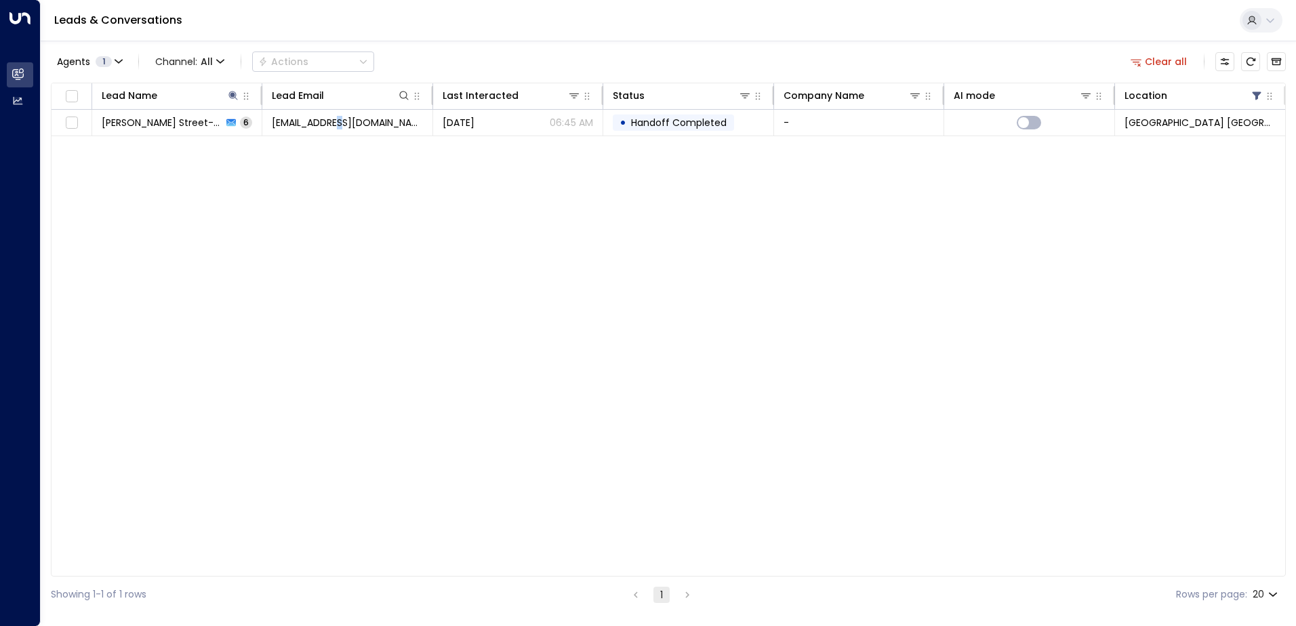
click at [350, 201] on div "Lead Name Lead Email Last Interacted Status Company Name AI mode Location Corey…" at bounding box center [668, 330] width 1235 height 494
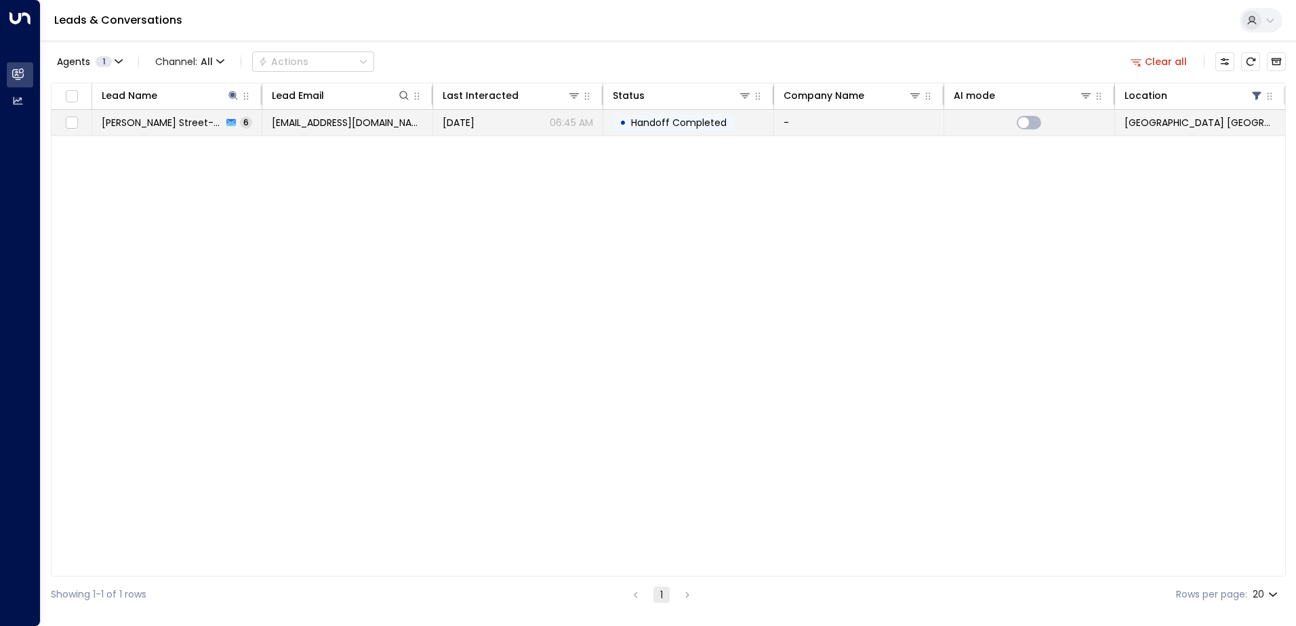
click at [195, 123] on span "Corey Street-Coffman" at bounding box center [162, 123] width 121 height 14
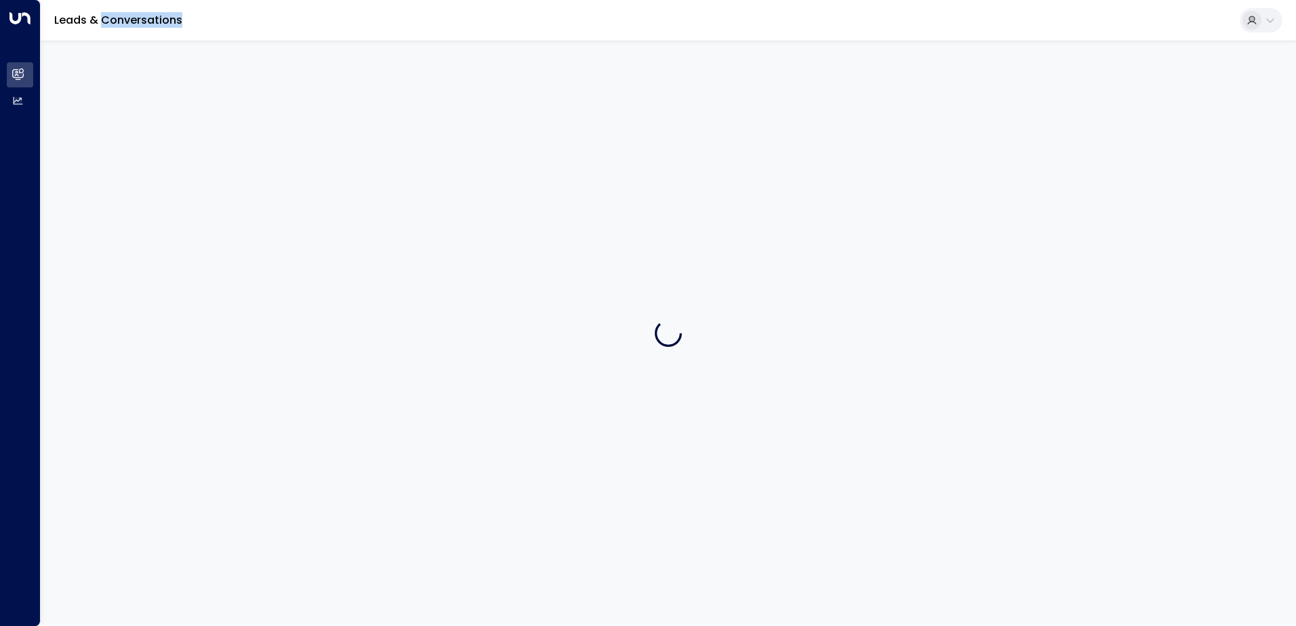
click at [195, 123] on div at bounding box center [668, 333] width 1255 height 585
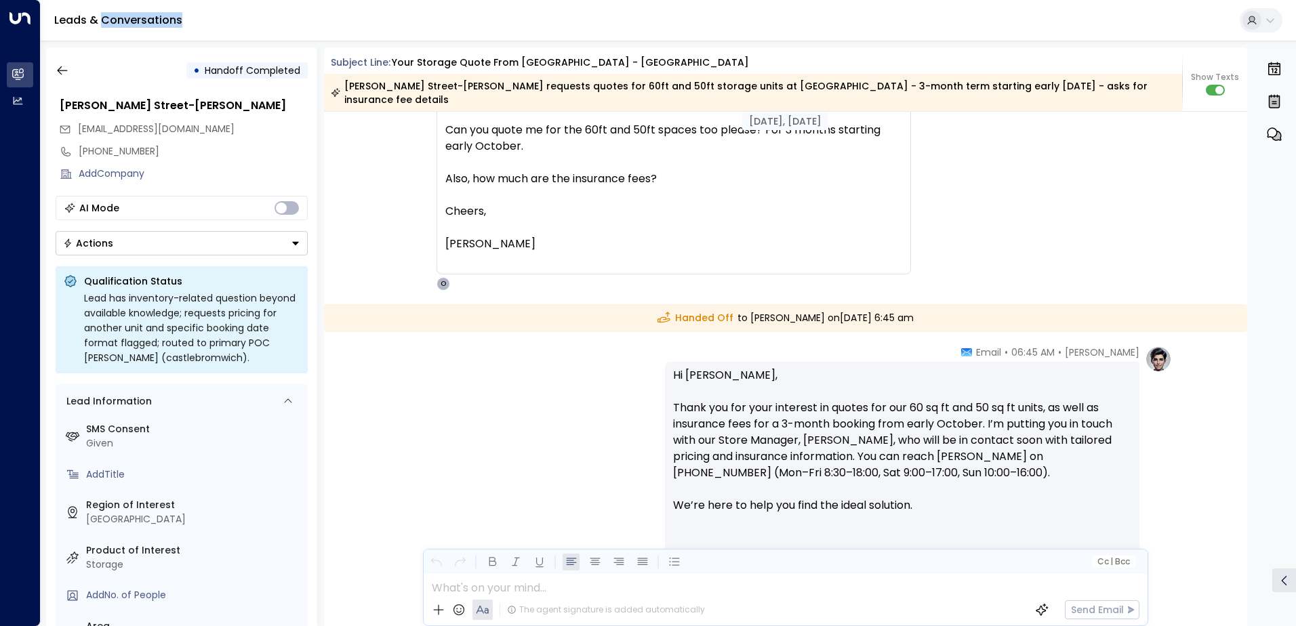
scroll to position [3128, 0]
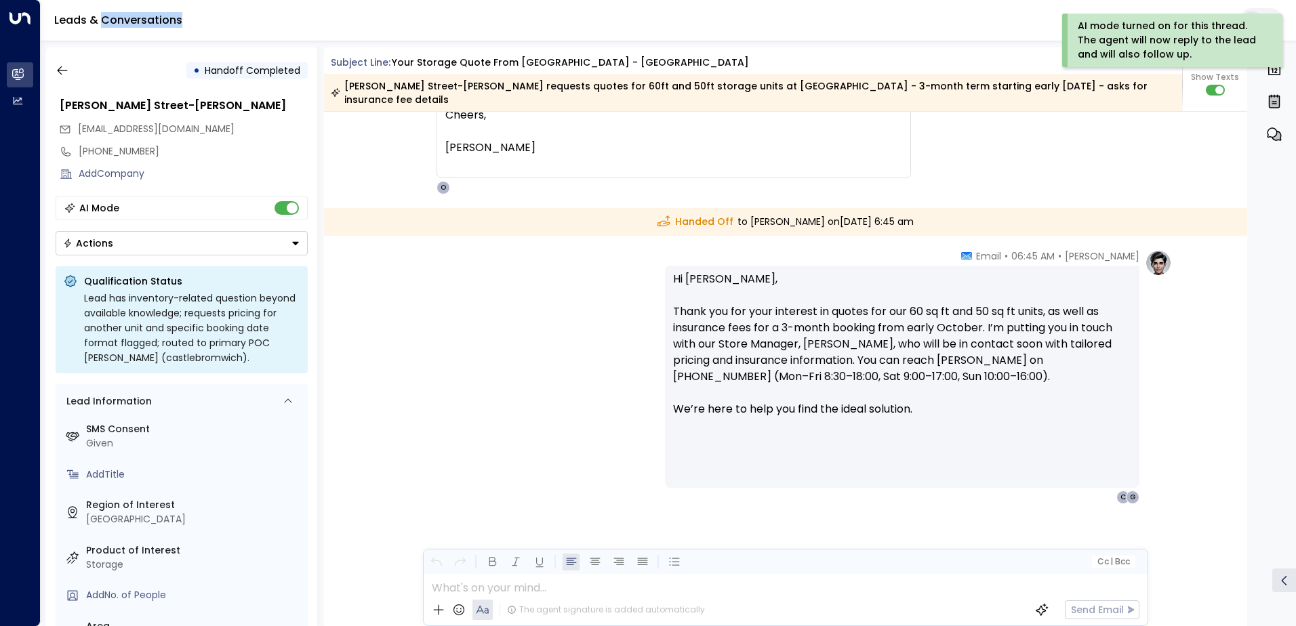
click at [294, 241] on icon "Button group with a nested menu" at bounding box center [295, 243] width 9 height 9
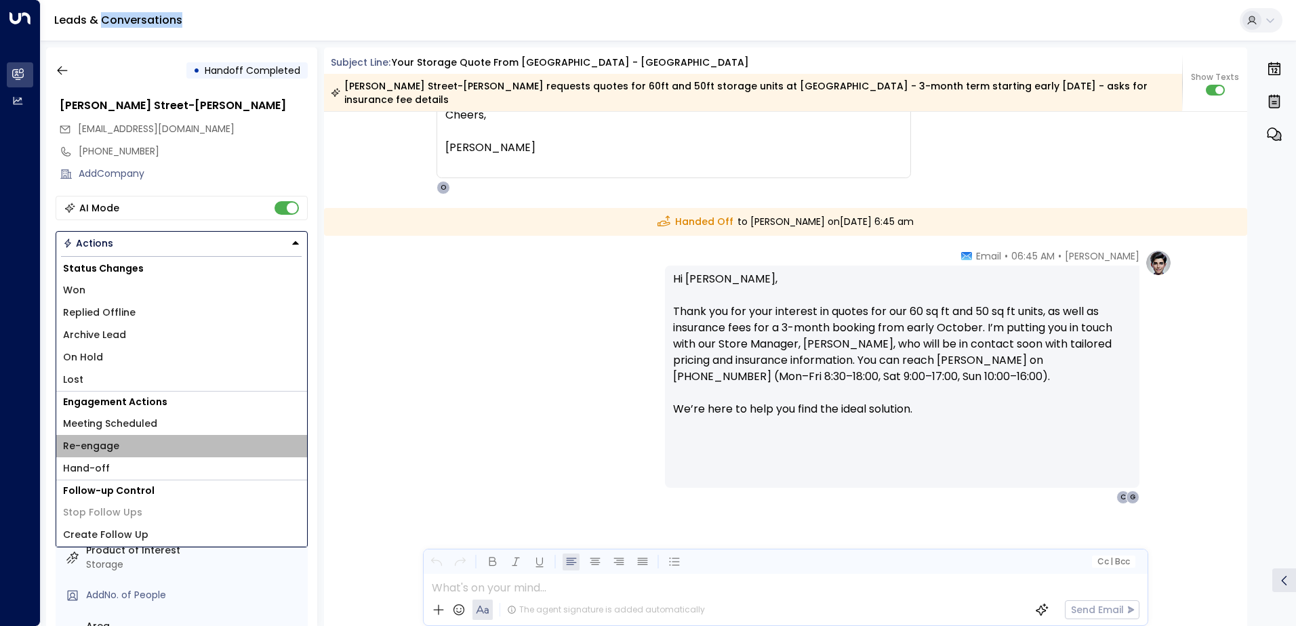
click at [102, 443] on span "Re-engage" at bounding box center [91, 446] width 56 height 14
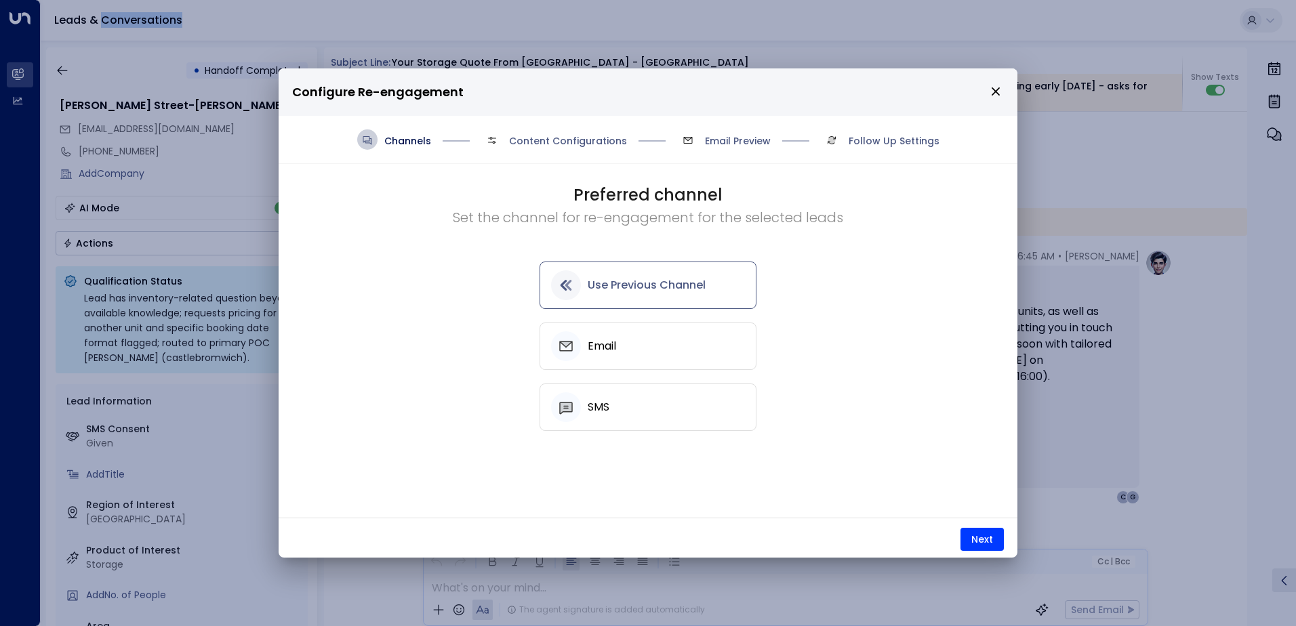
click at [588, 345] on h5 "Email" at bounding box center [602, 346] width 28 height 12
click at [983, 541] on button "Next" at bounding box center [982, 539] width 43 height 23
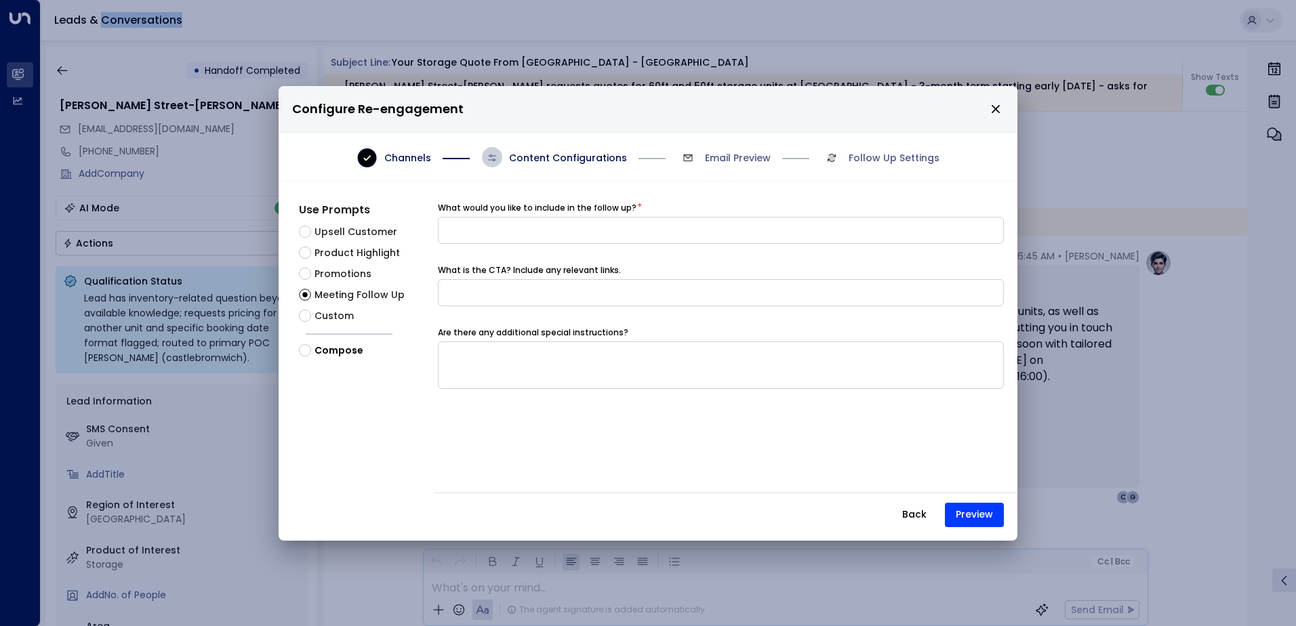
click at [919, 514] on button "Back" at bounding box center [914, 515] width 47 height 24
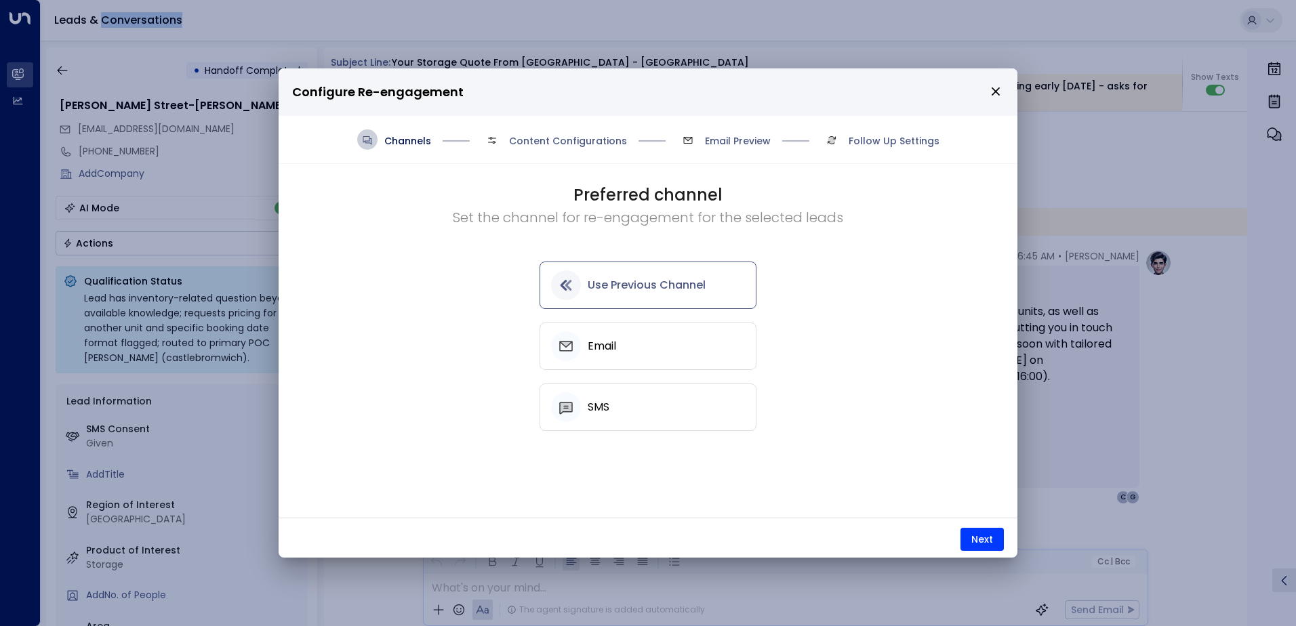
click at [994, 96] on icon "close" at bounding box center [996, 91] width 12 height 12
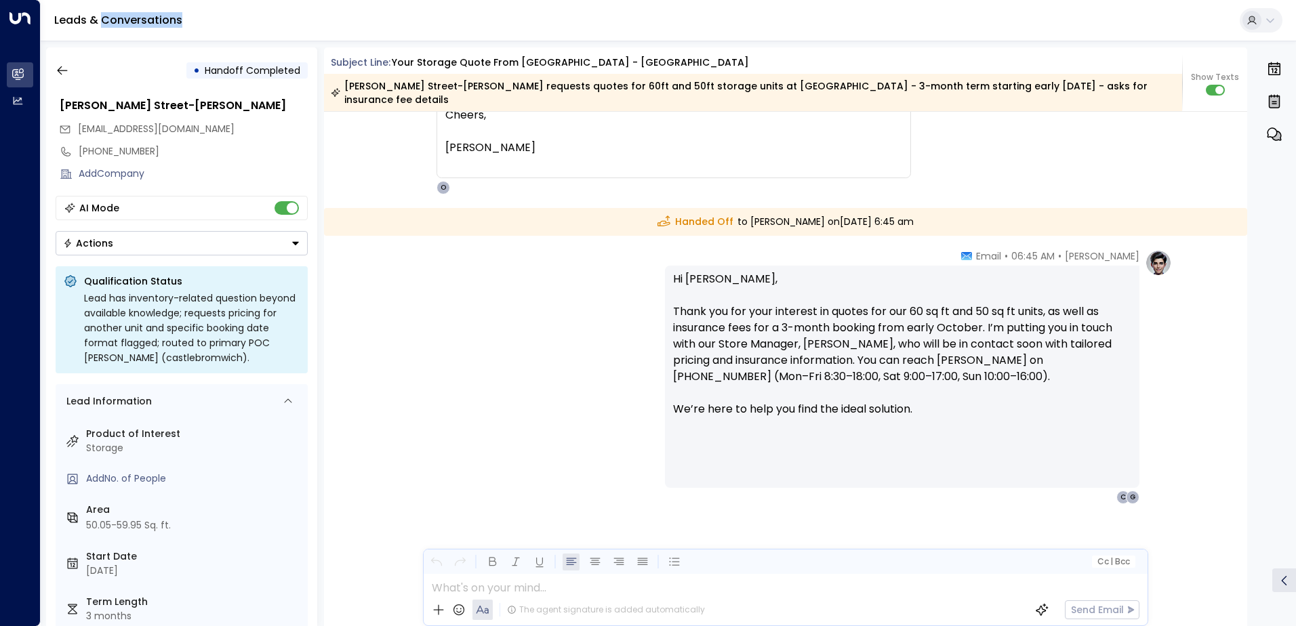
scroll to position [0, 0]
click at [292, 245] on icon "Button group with a nested menu" at bounding box center [295, 243] width 9 height 9
